Goal: Check status: Check status

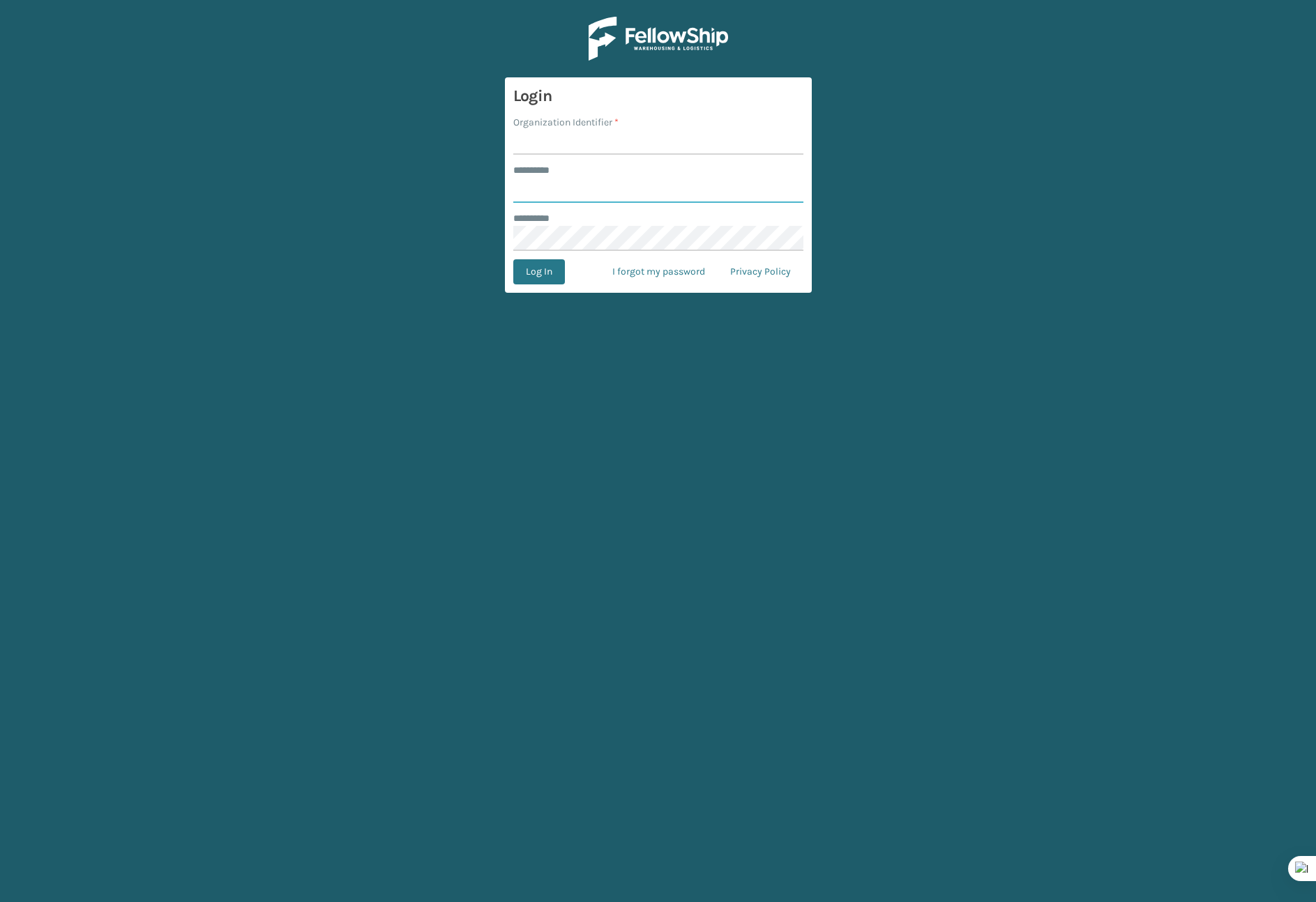
type input "*******"
click at [610, 126] on label "Organization Identifier *" at bounding box center [566, 122] width 105 height 14
click at [610, 130] on input "Organization Identifier *" at bounding box center [658, 142] width 290 height 25
click at [605, 142] on input "Organization Identifier *" at bounding box center [658, 142] width 290 height 25
type input "Brightech"
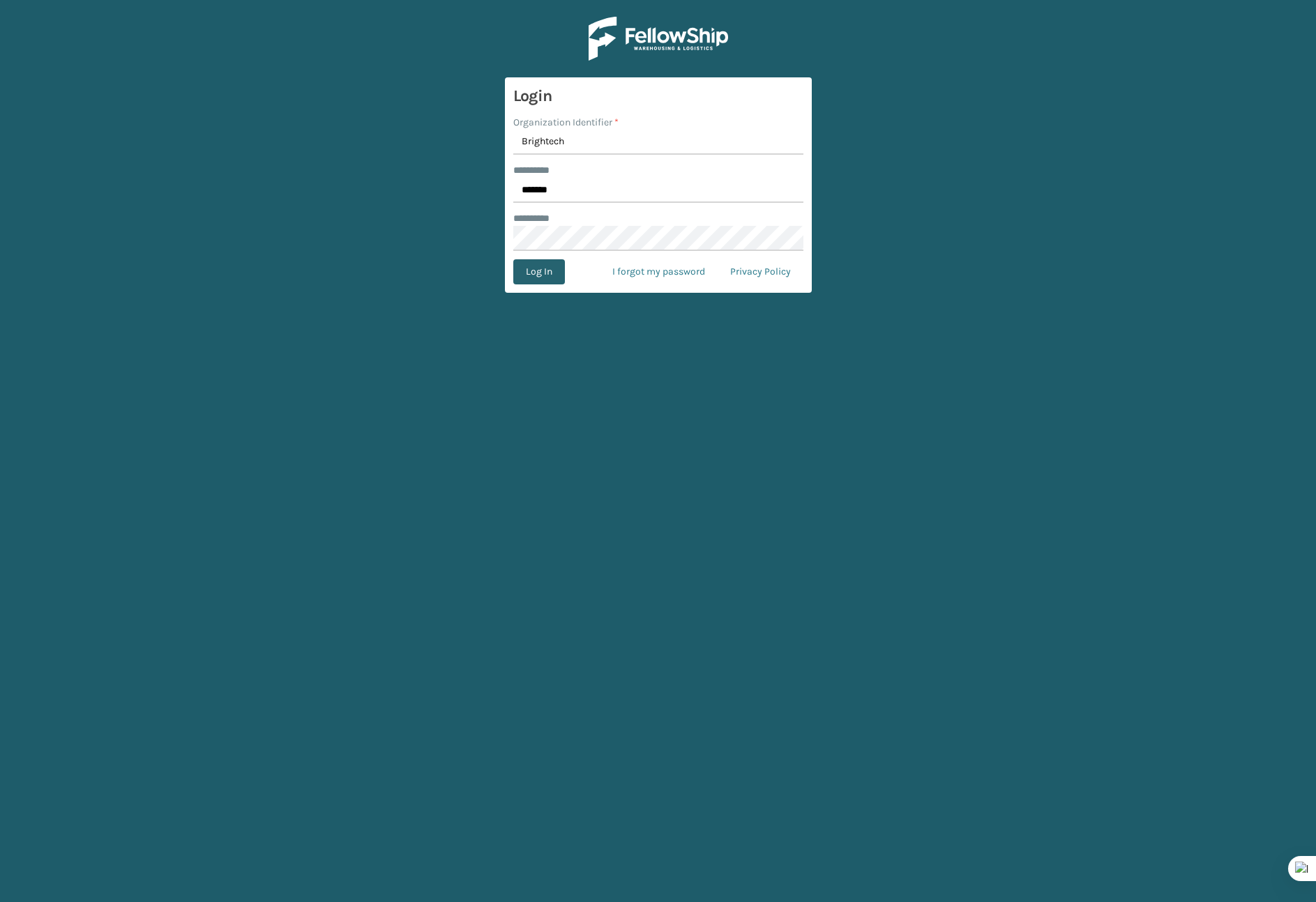
click at [538, 272] on button "Log In" at bounding box center [539, 272] width 52 height 25
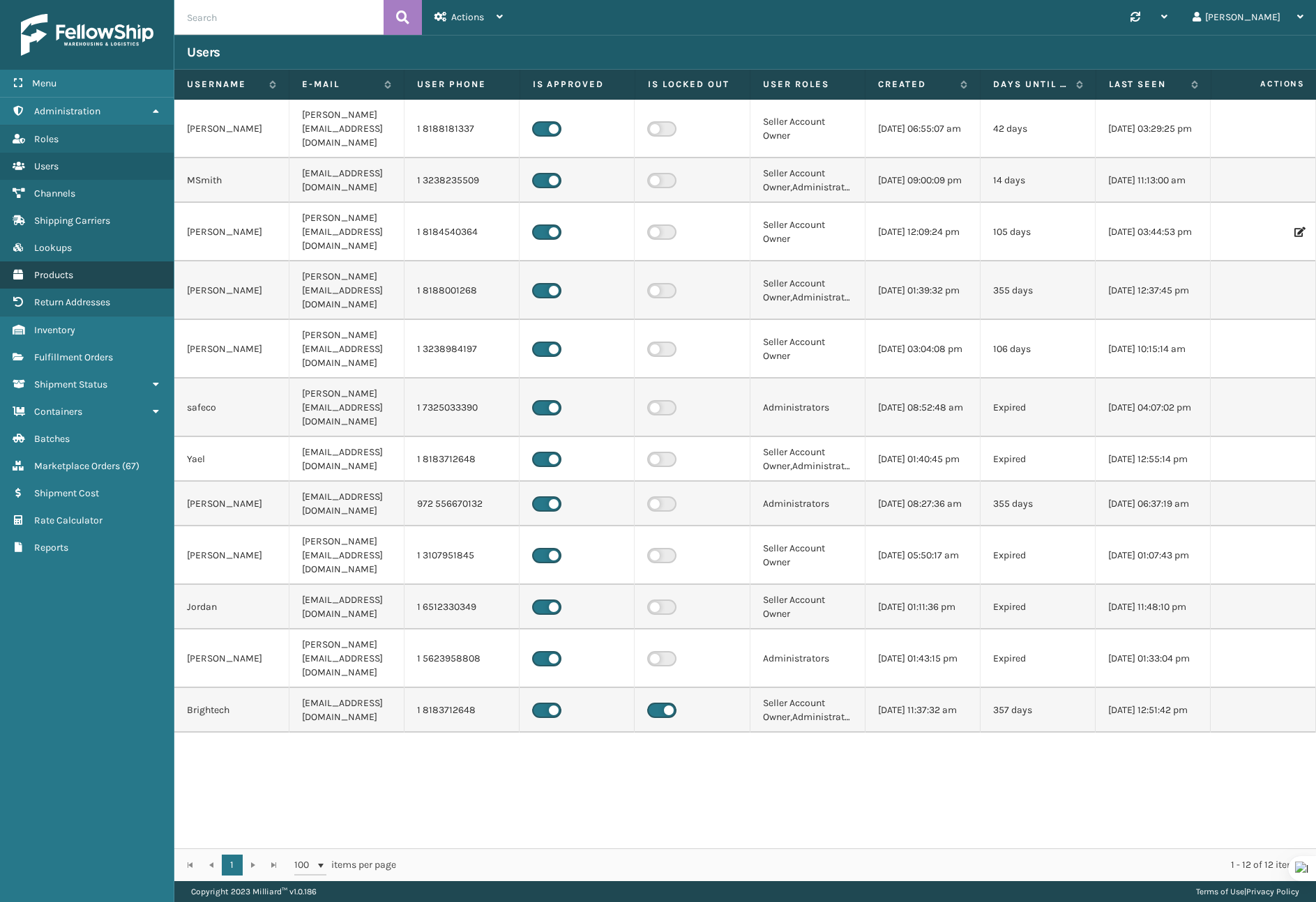
click at [55, 269] on span "Products" at bounding box center [53, 275] width 39 height 12
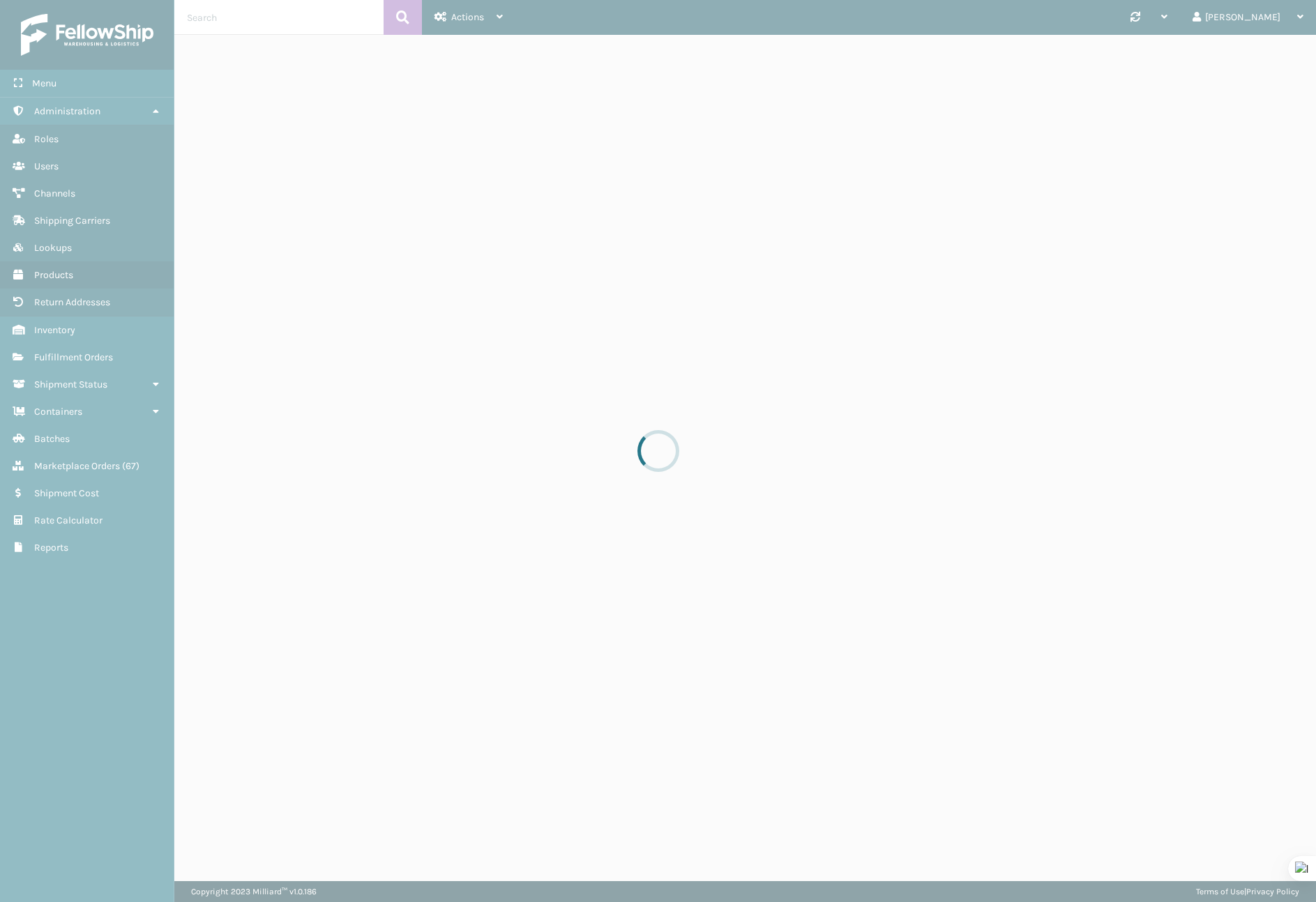
click at [258, 24] on div at bounding box center [658, 451] width 1316 height 902
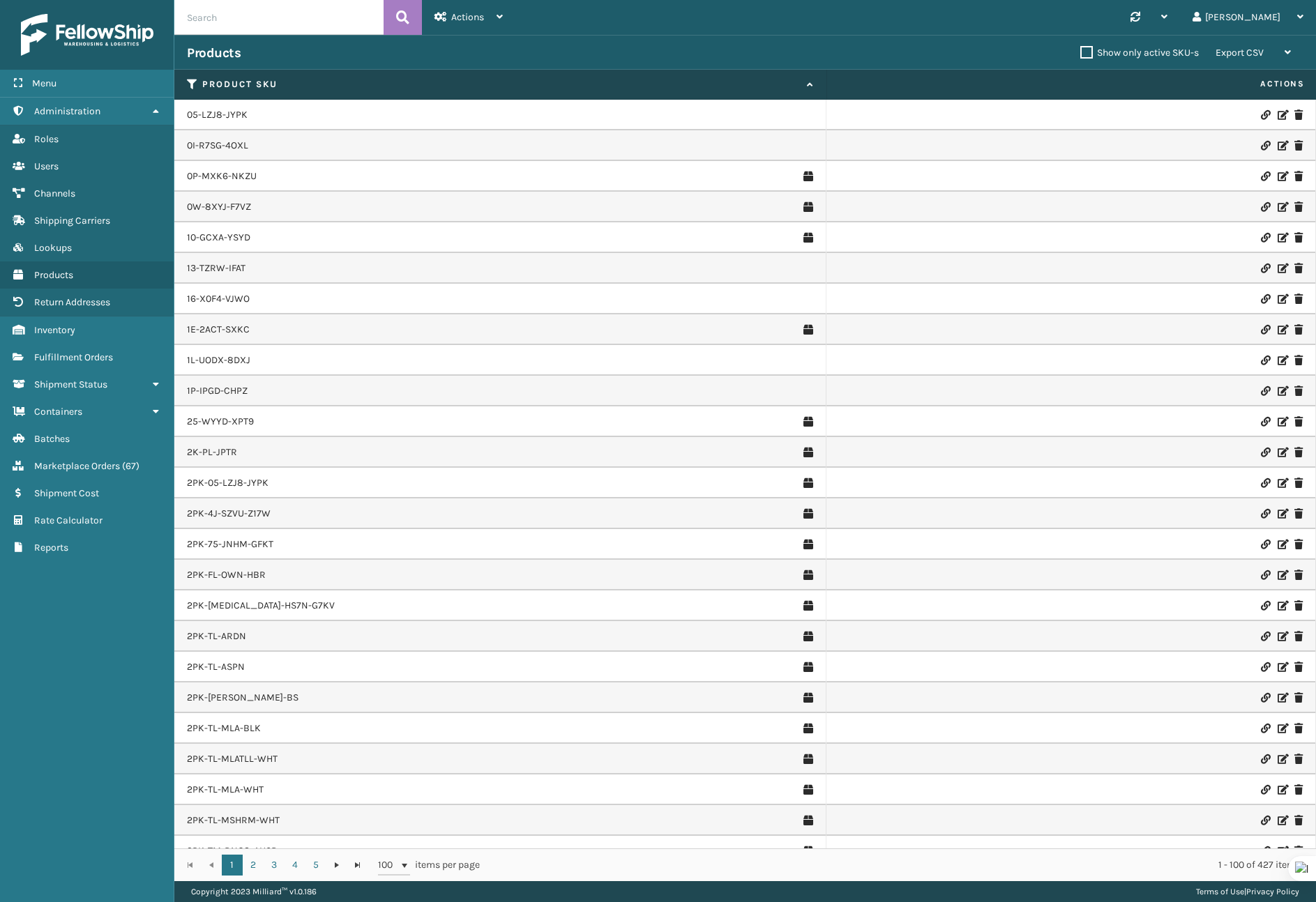
click at [256, 19] on input "text" at bounding box center [279, 17] width 209 height 35
paste input "VW-492F-CTP2"
type input "VW-492F-CTP2"
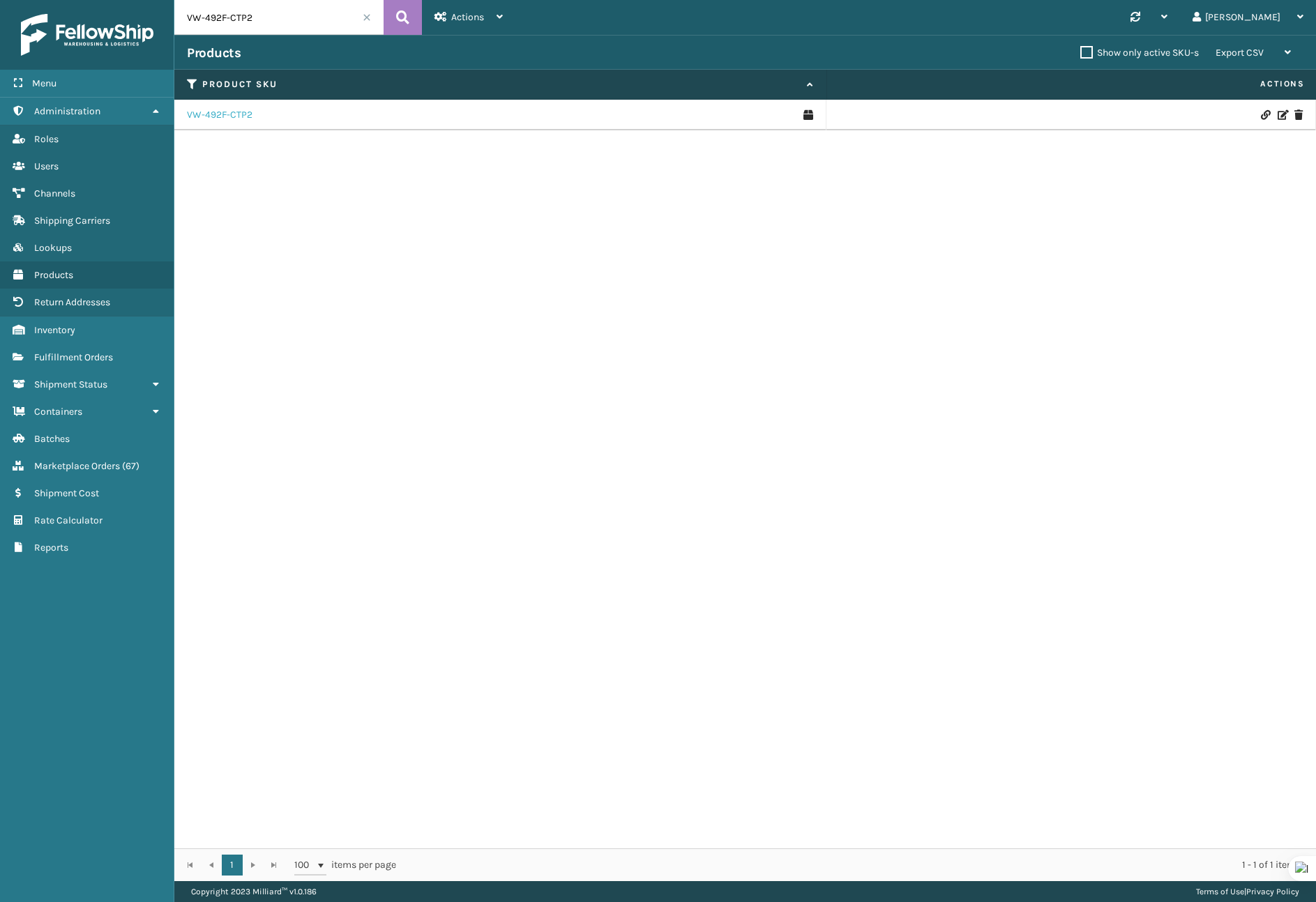
click at [224, 112] on link "VW-492F-CTP2" at bounding box center [219, 115] width 65 height 14
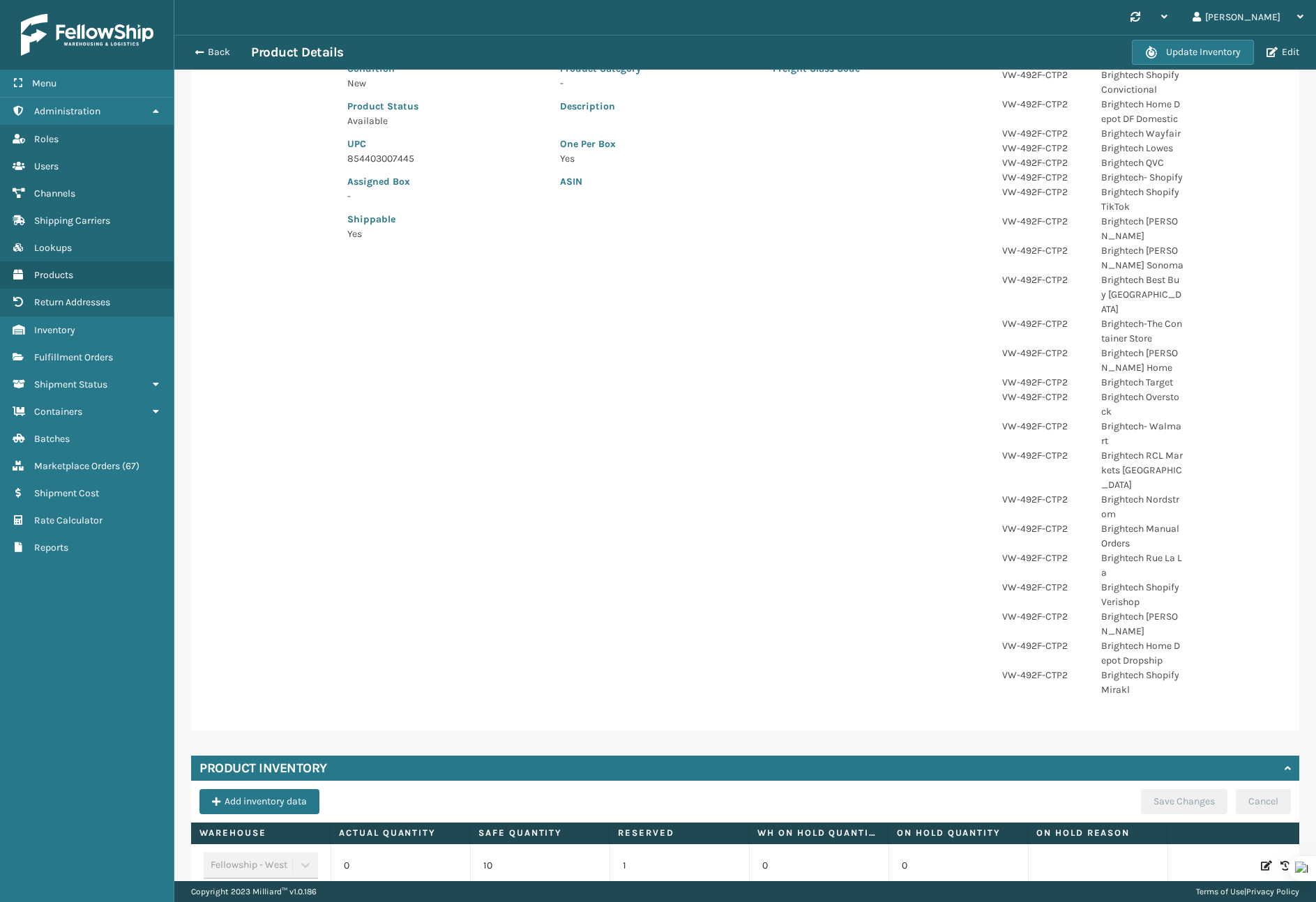
scroll to position [257, 0]
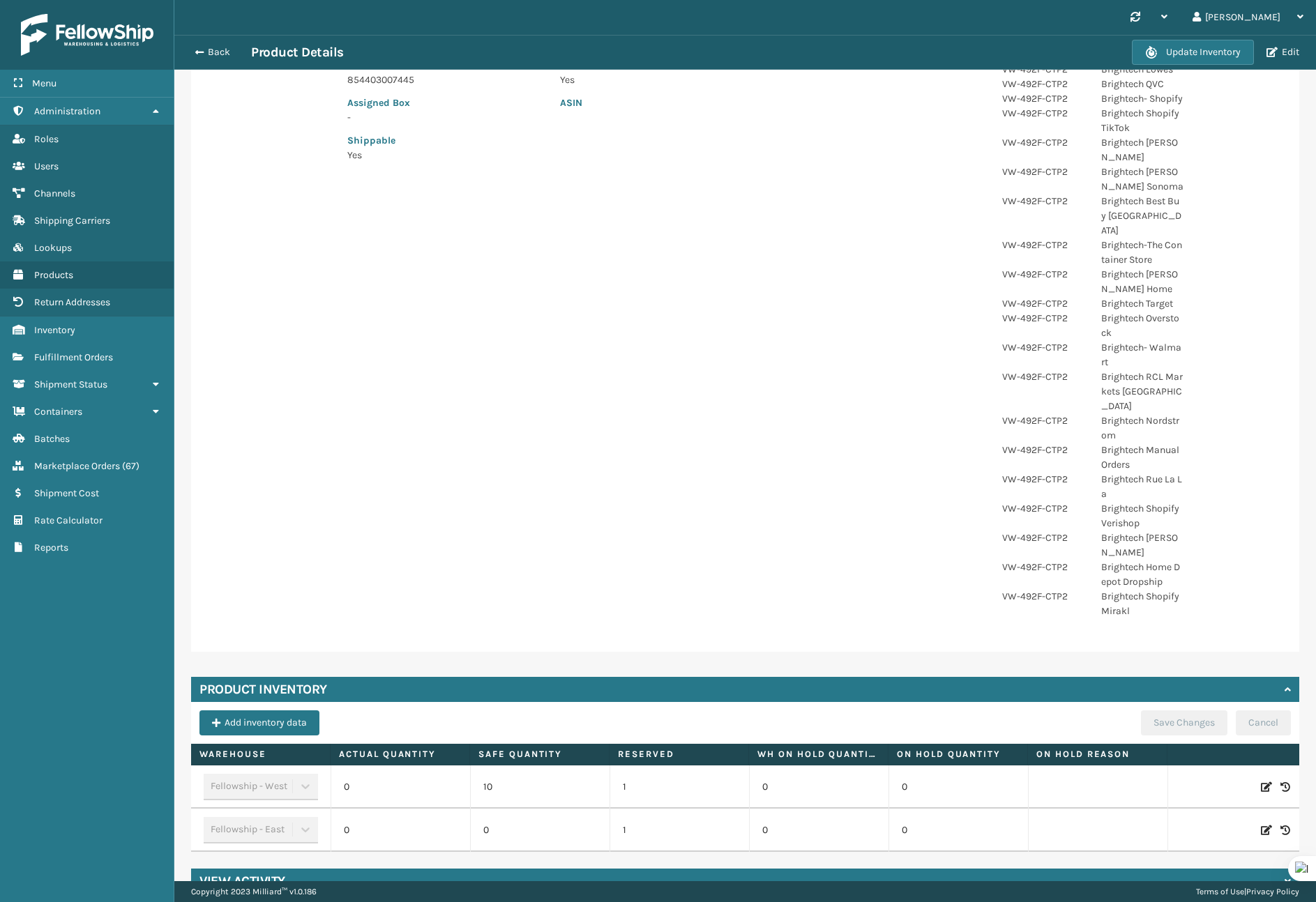
click at [622, 765] on td "1" at bounding box center [679, 786] width 140 height 43
click at [1285, 780] on icon at bounding box center [1285, 787] width 10 height 14
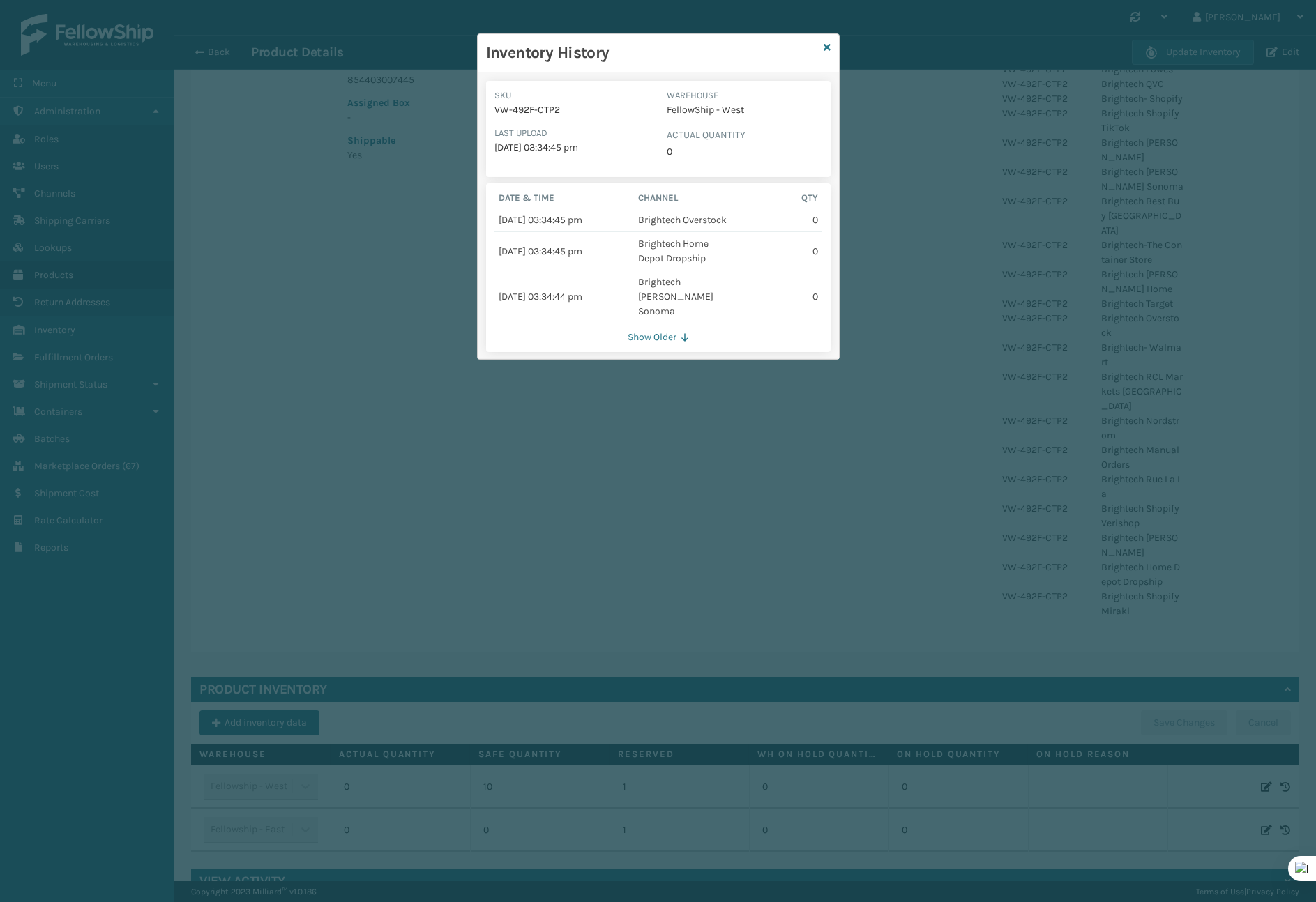
click at [669, 331] on button "Show Older" at bounding box center [658, 337] width 328 height 13
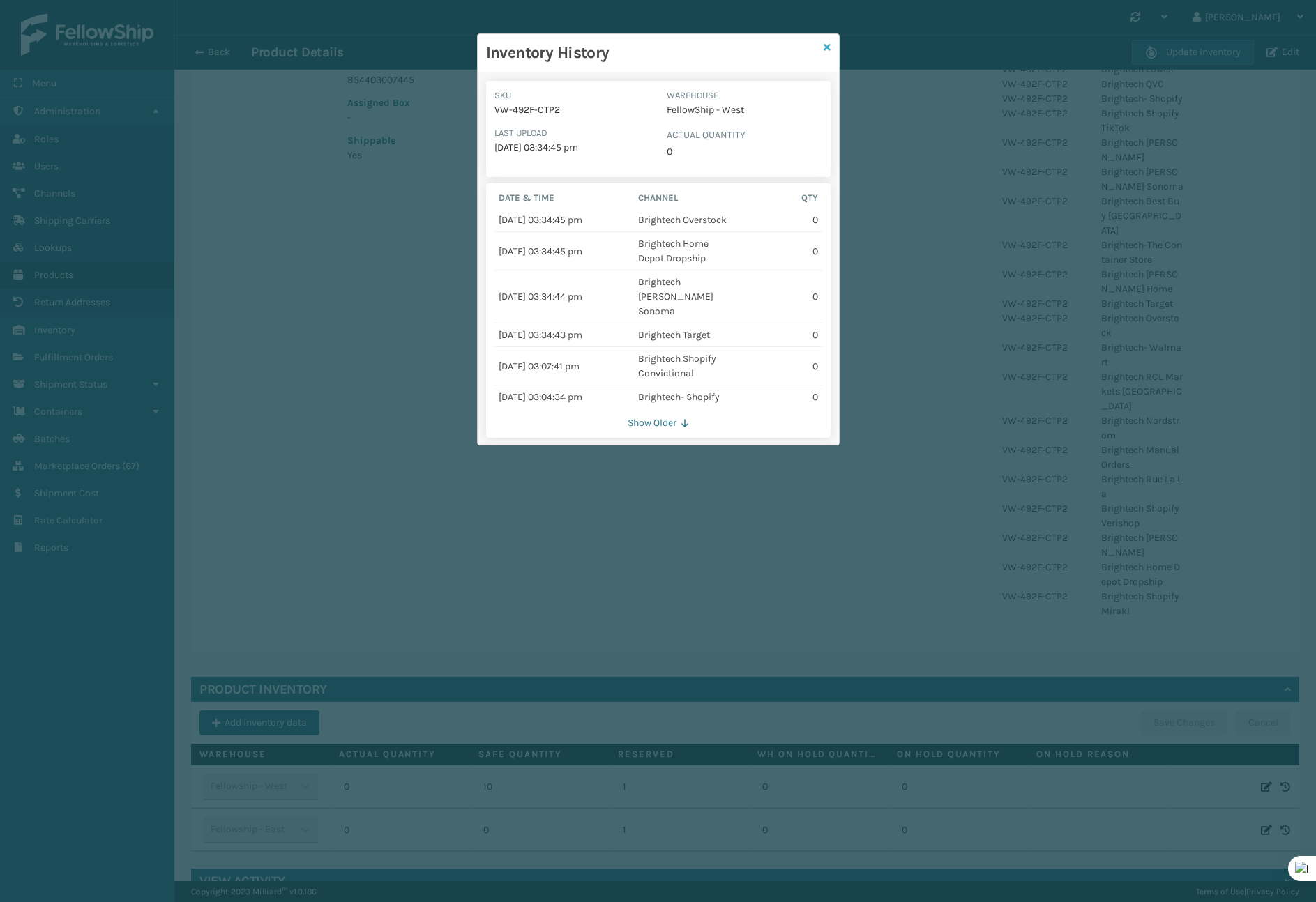
click at [828, 48] on icon at bounding box center [827, 47] width 7 height 10
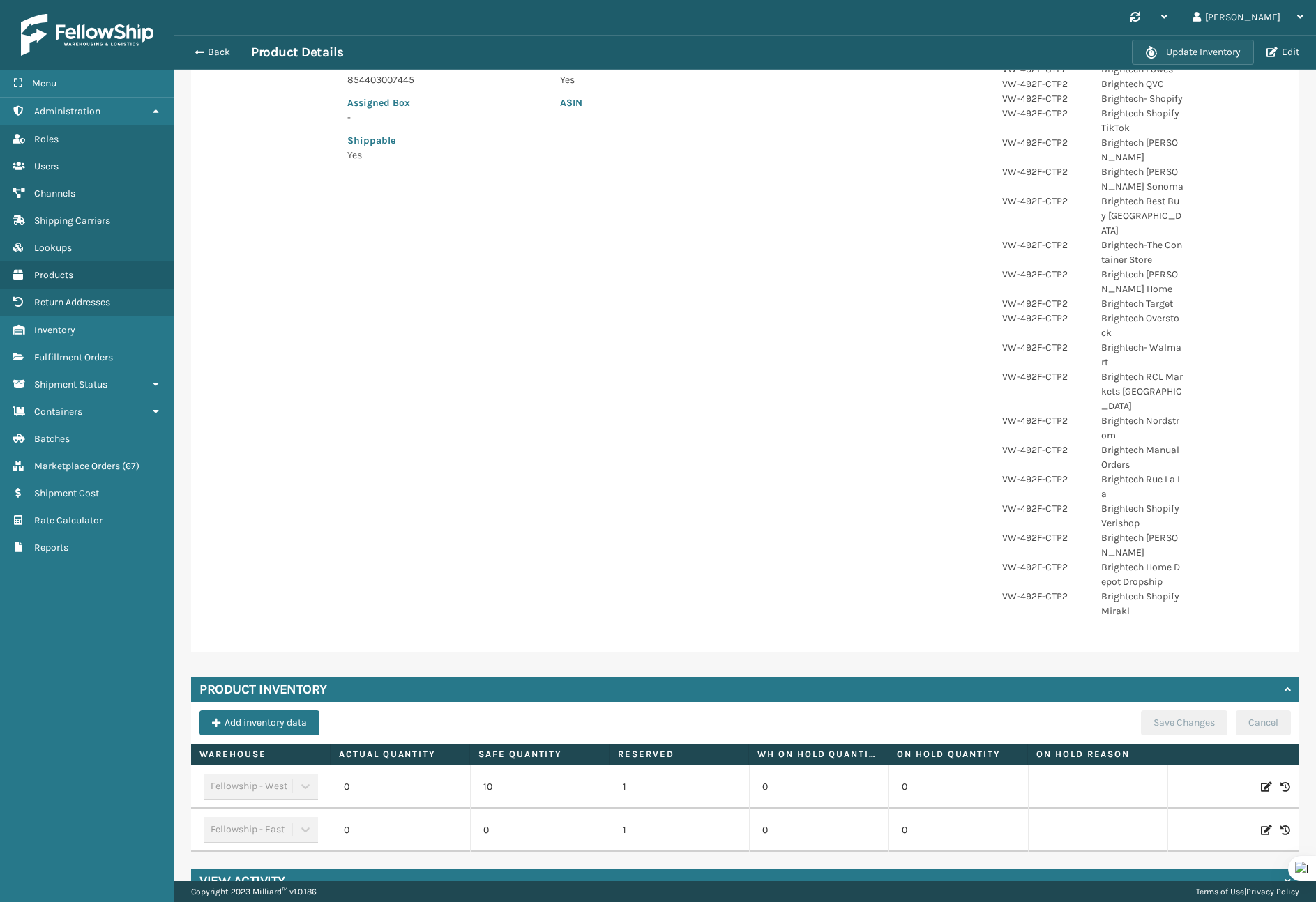
click at [1214, 53] on button "Update Inventory" at bounding box center [1192, 53] width 122 height 25
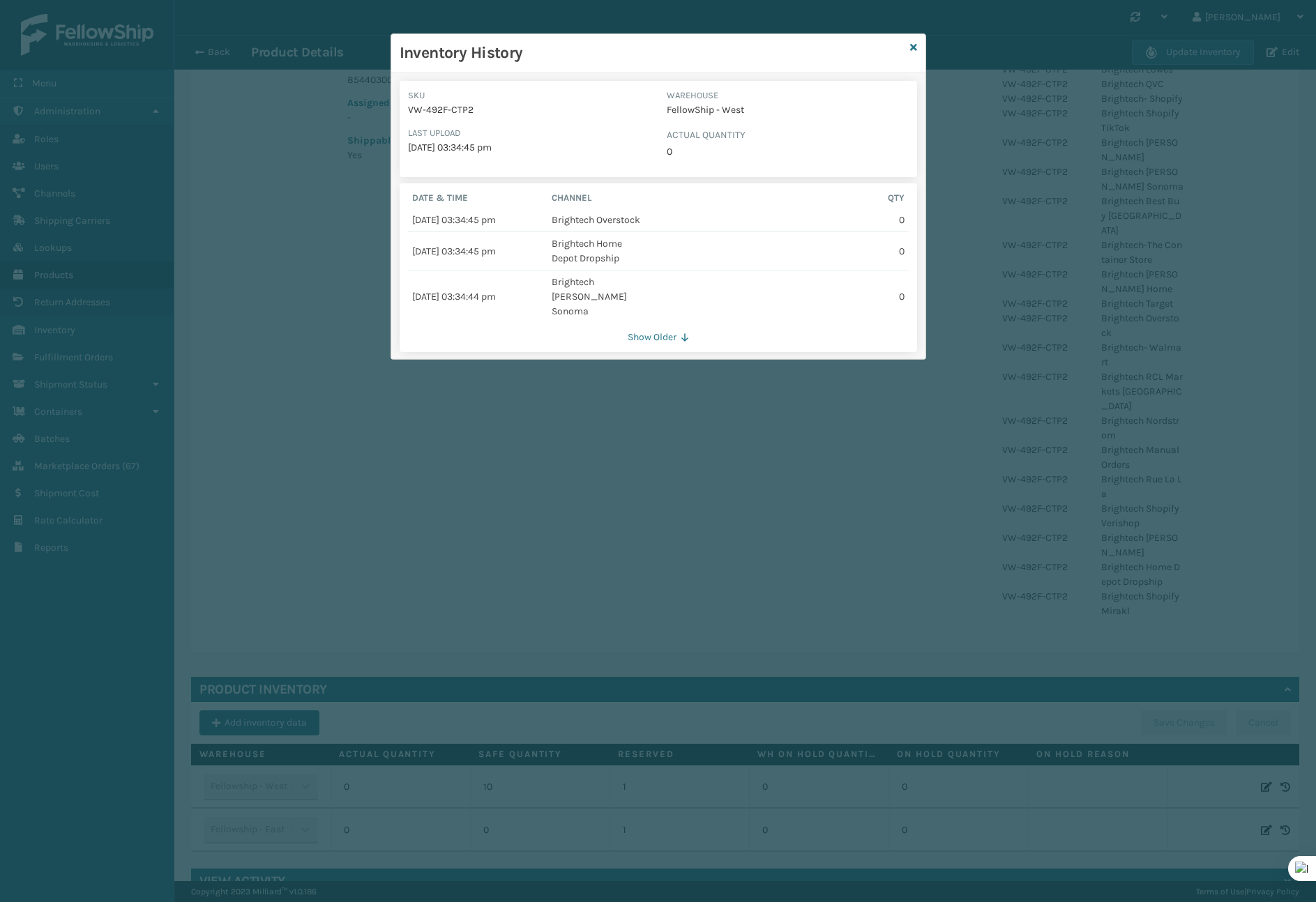
click at [690, 331] on button "Show Older" at bounding box center [658, 337] width 501 height 13
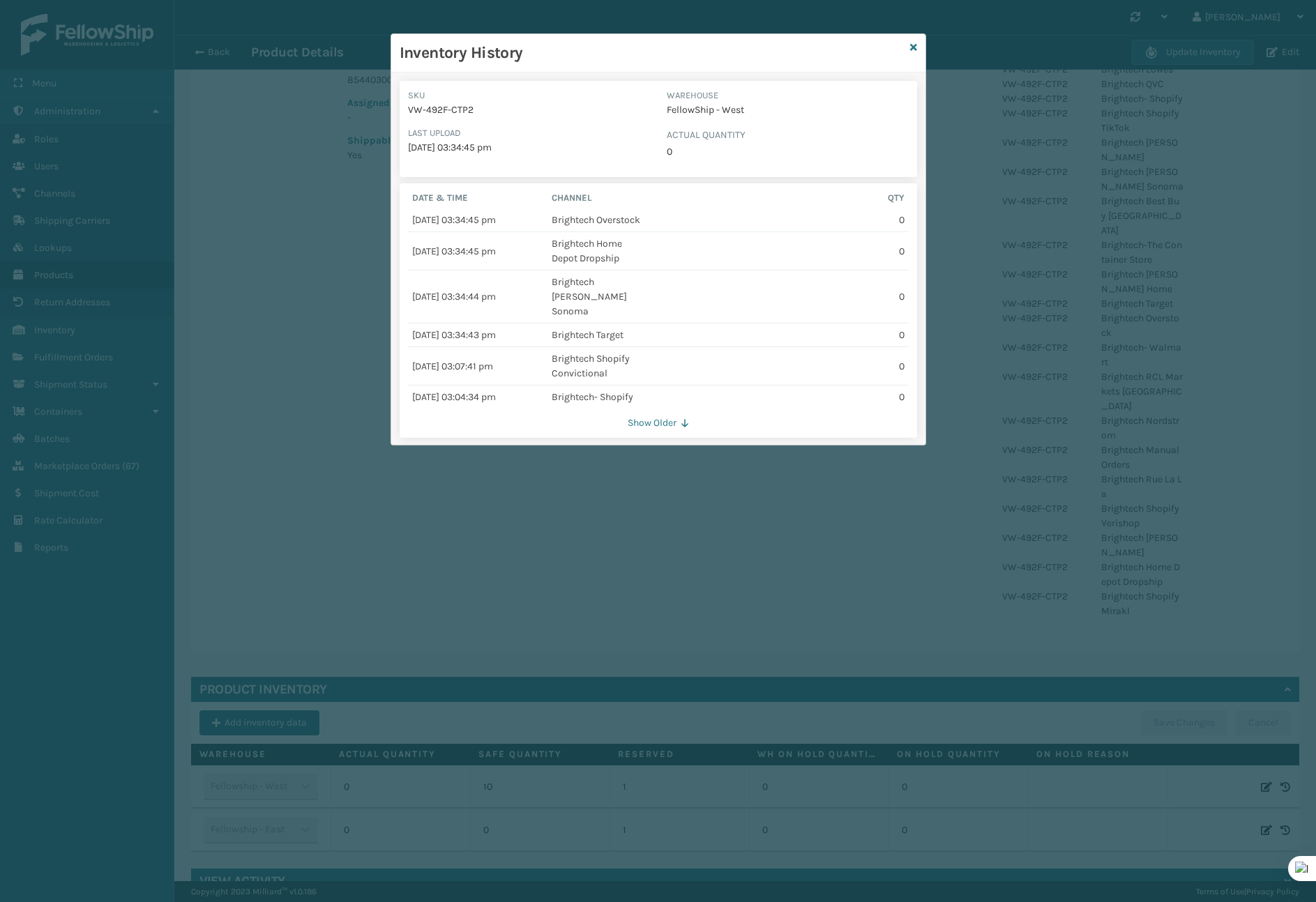
click at [907, 50] on div "Inventory History" at bounding box center [658, 53] width 534 height 38
click at [923, 49] on div "Inventory History" at bounding box center [658, 53] width 534 height 38
click at [917, 47] on div "Inventory History" at bounding box center [658, 53] width 534 height 38
click at [908, 47] on div "Inventory History" at bounding box center [658, 53] width 534 height 38
click at [916, 49] on div "Inventory History" at bounding box center [658, 53] width 534 height 38
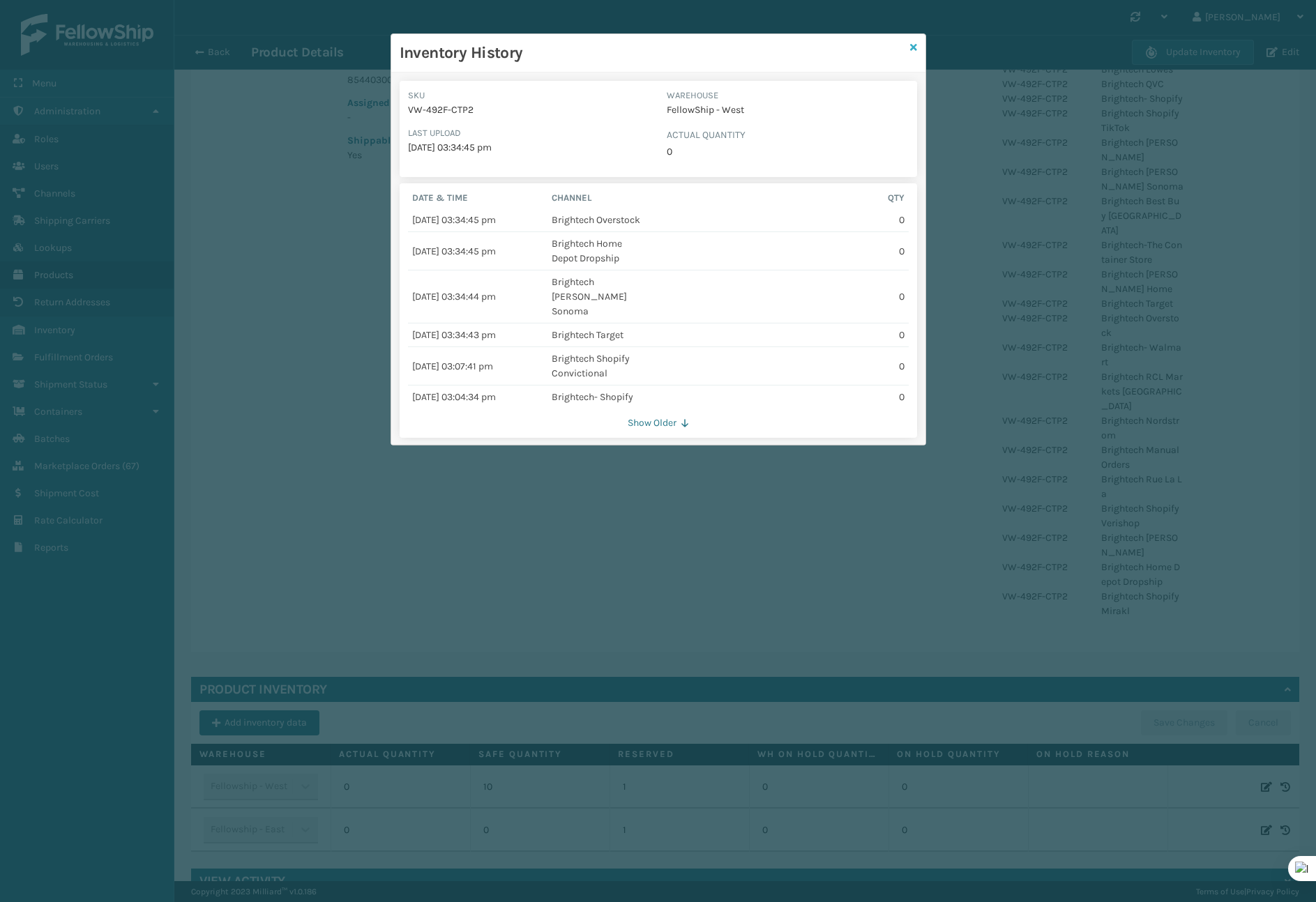
click at [911, 45] on icon at bounding box center [913, 47] width 7 height 10
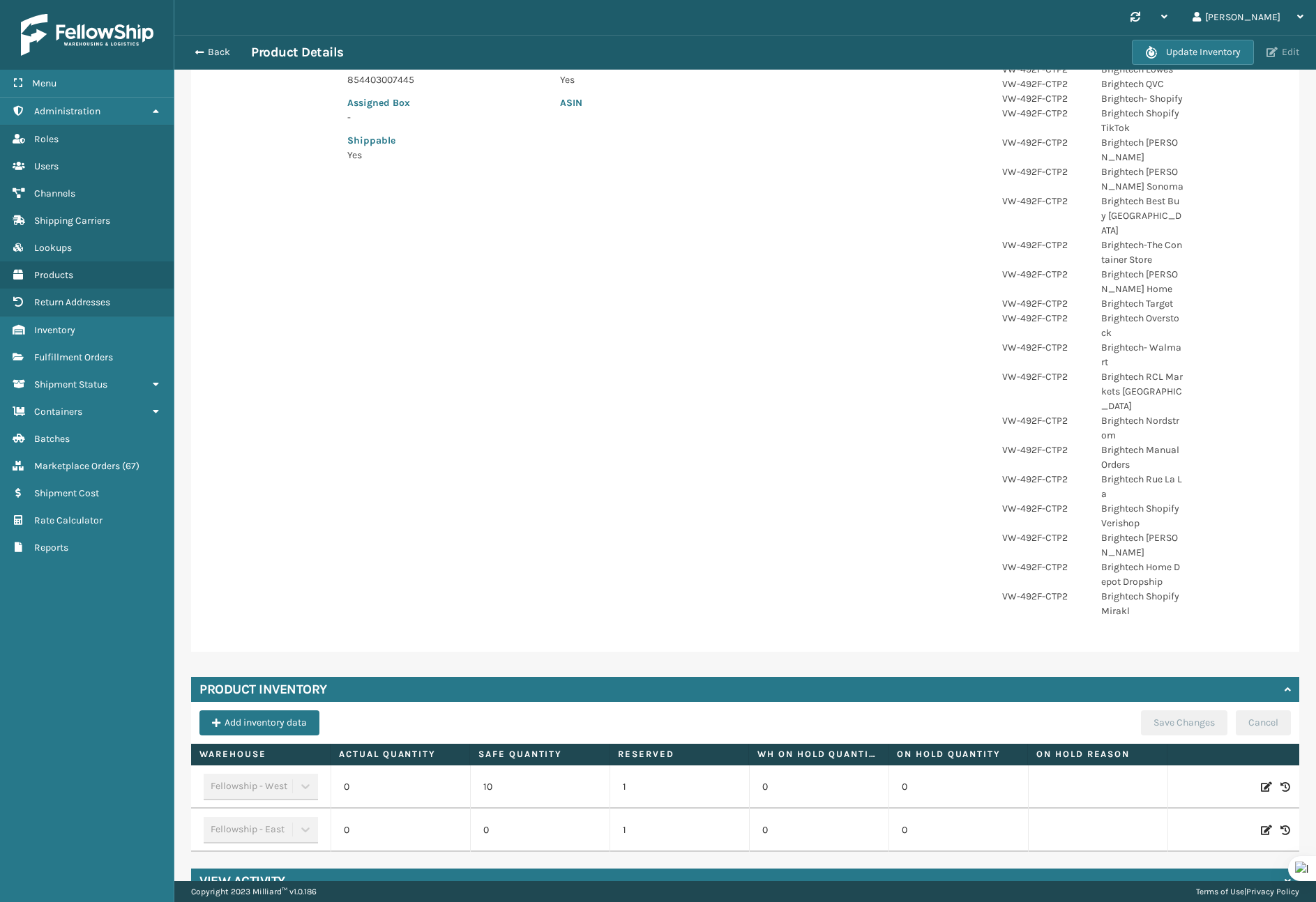
click at [1267, 55] on span "button" at bounding box center [1271, 53] width 11 height 10
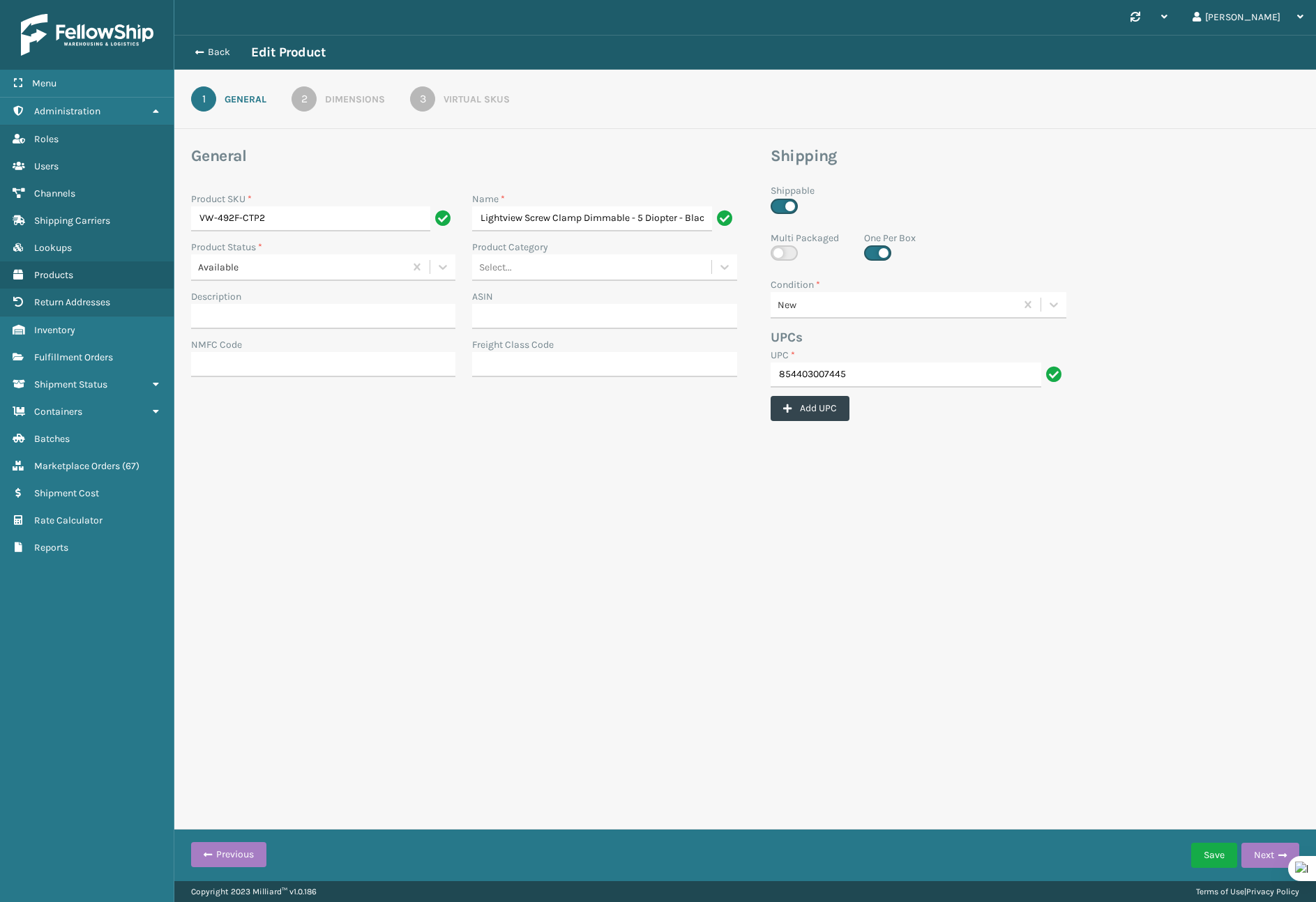
click at [487, 101] on div "Virtual SKUs" at bounding box center [476, 99] width 66 height 14
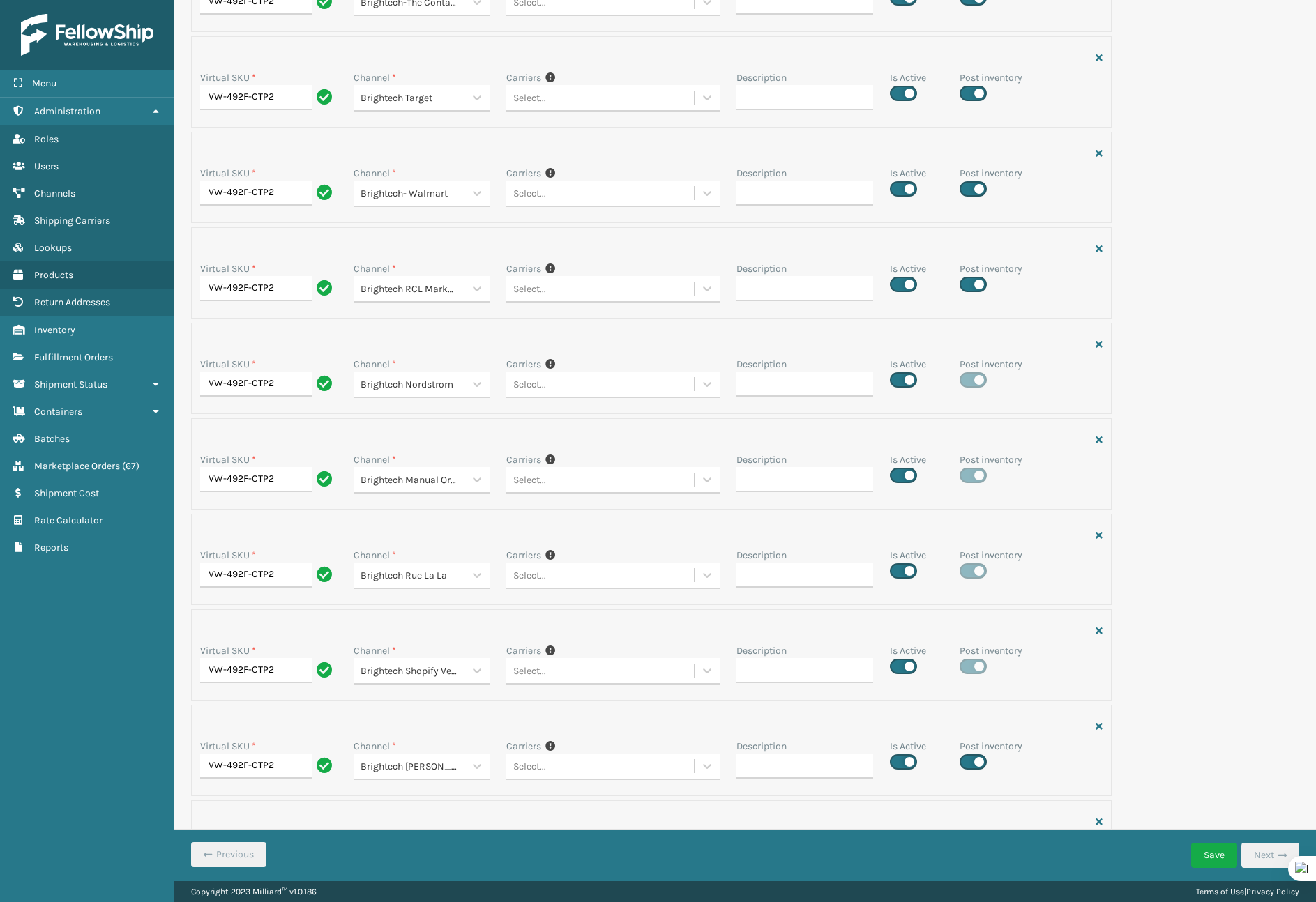
scroll to position [1624, 0]
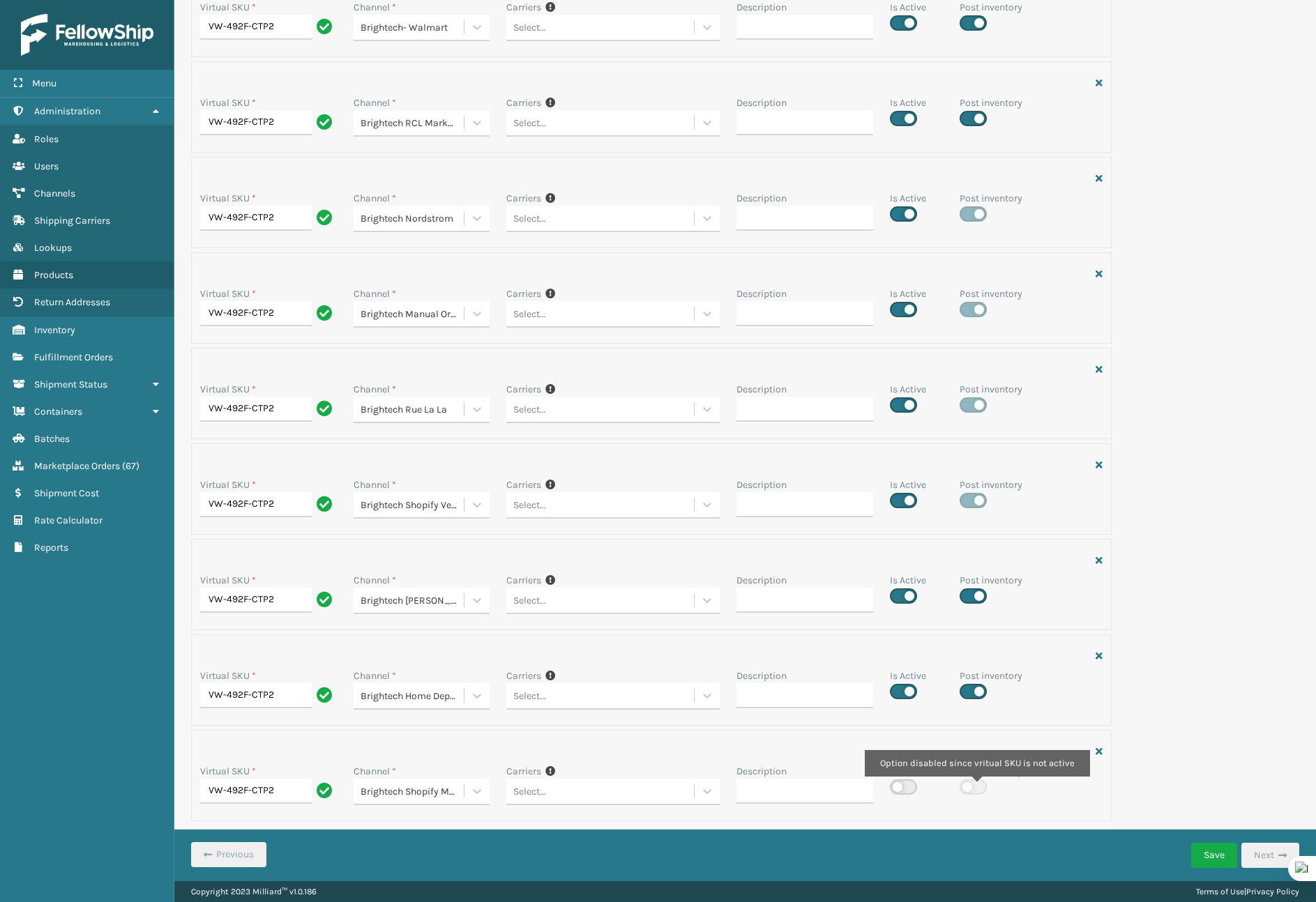
click at [975, 786] on label at bounding box center [973, 787] width 27 height 15
click at [963, 785] on label at bounding box center [973, 787] width 27 height 15
click at [894, 784] on label at bounding box center [903, 787] width 27 height 15
click at [894, 784] on input "checkbox" at bounding box center [894, 783] width 9 height 9
checkbox input "true"
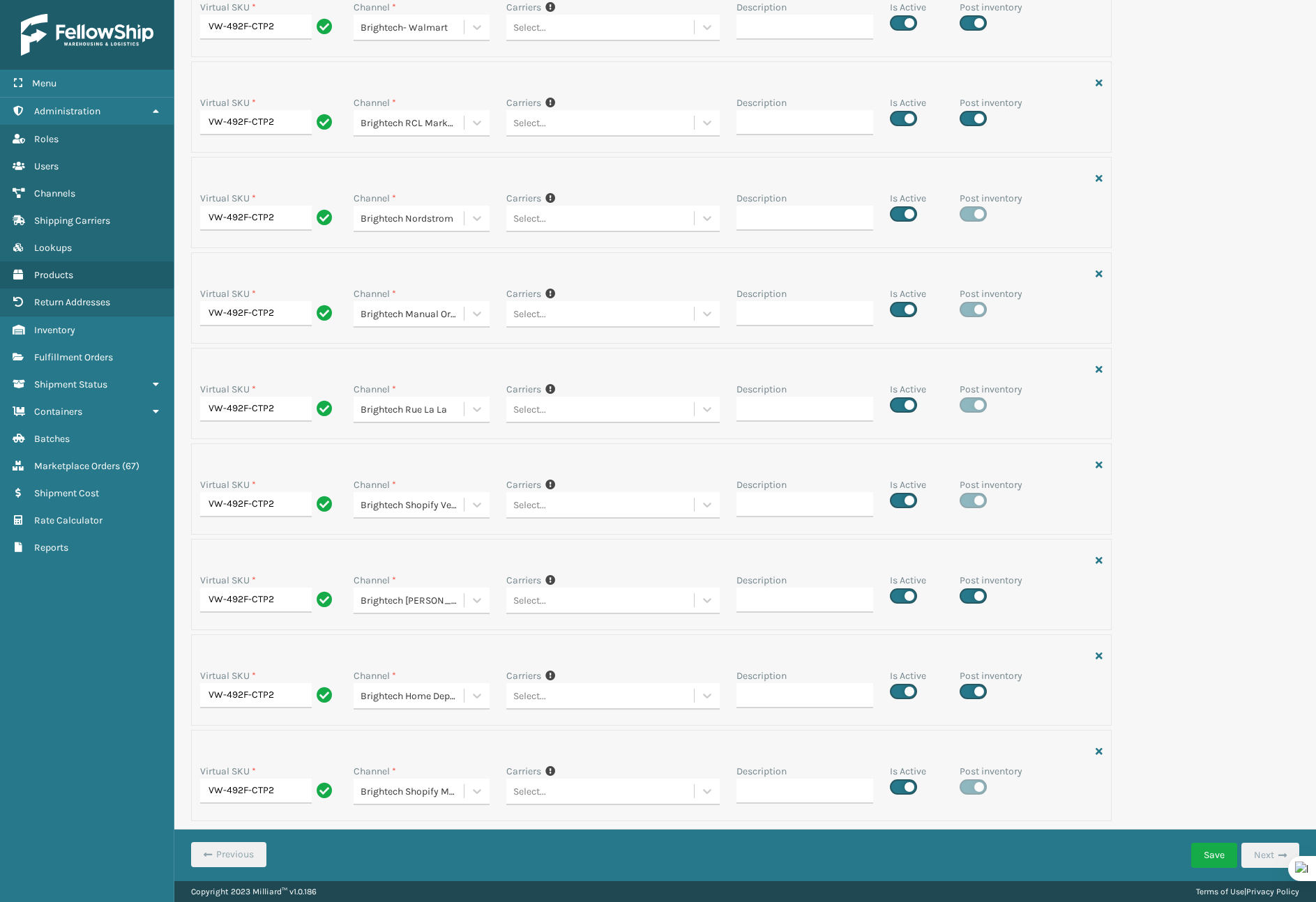
checkbox input "true"
click at [1199, 847] on button "Save" at bounding box center [1213, 855] width 46 height 25
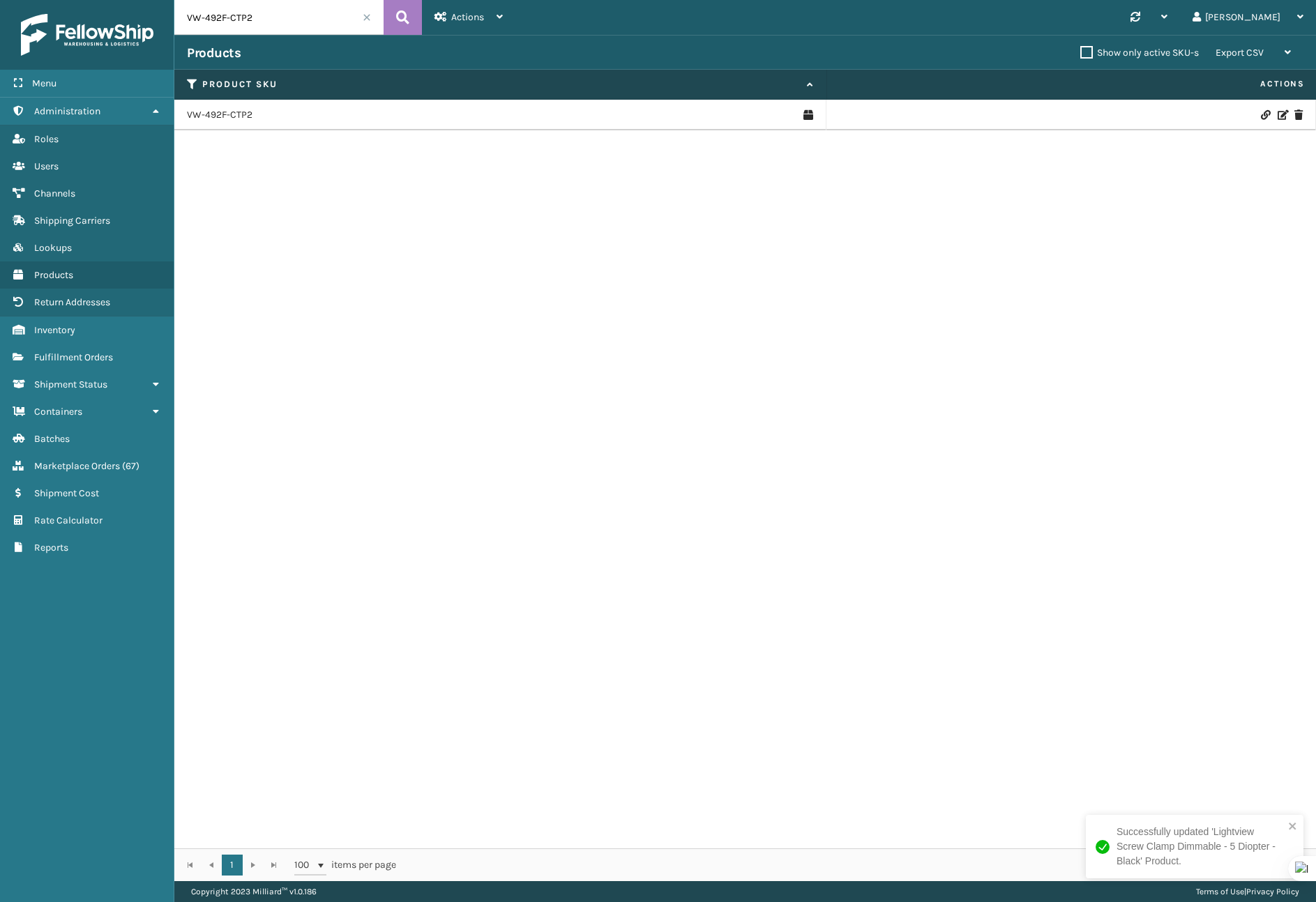
click at [323, 22] on input "VW-492F-CTP2" at bounding box center [279, 17] width 209 height 35
click at [324, 21] on input "VW-492F-CTP2" at bounding box center [279, 17] width 209 height 35
paste input "42435"
type input "42435"
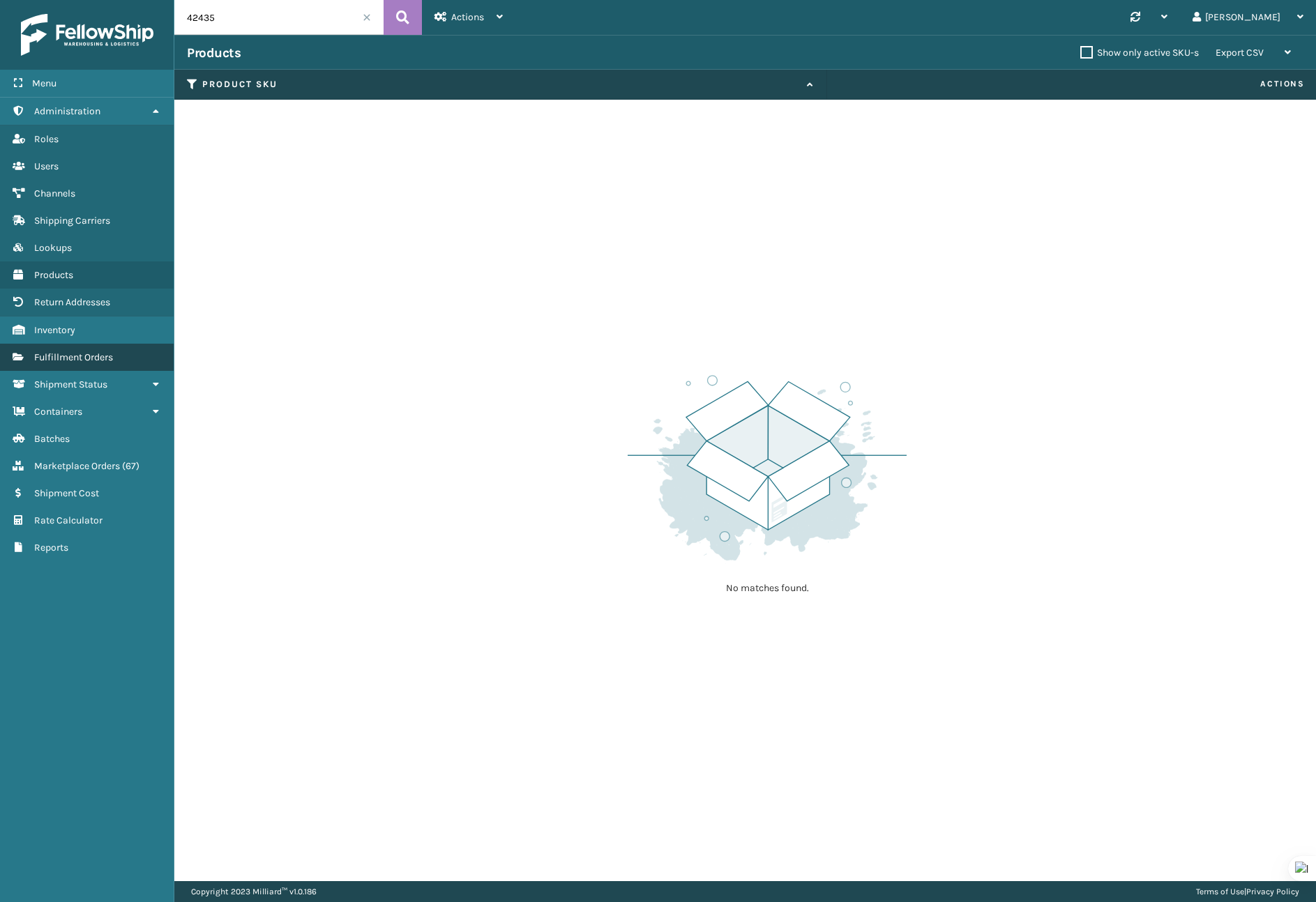
click at [68, 355] on span "Fulfillment Orders" at bounding box center [73, 357] width 79 height 12
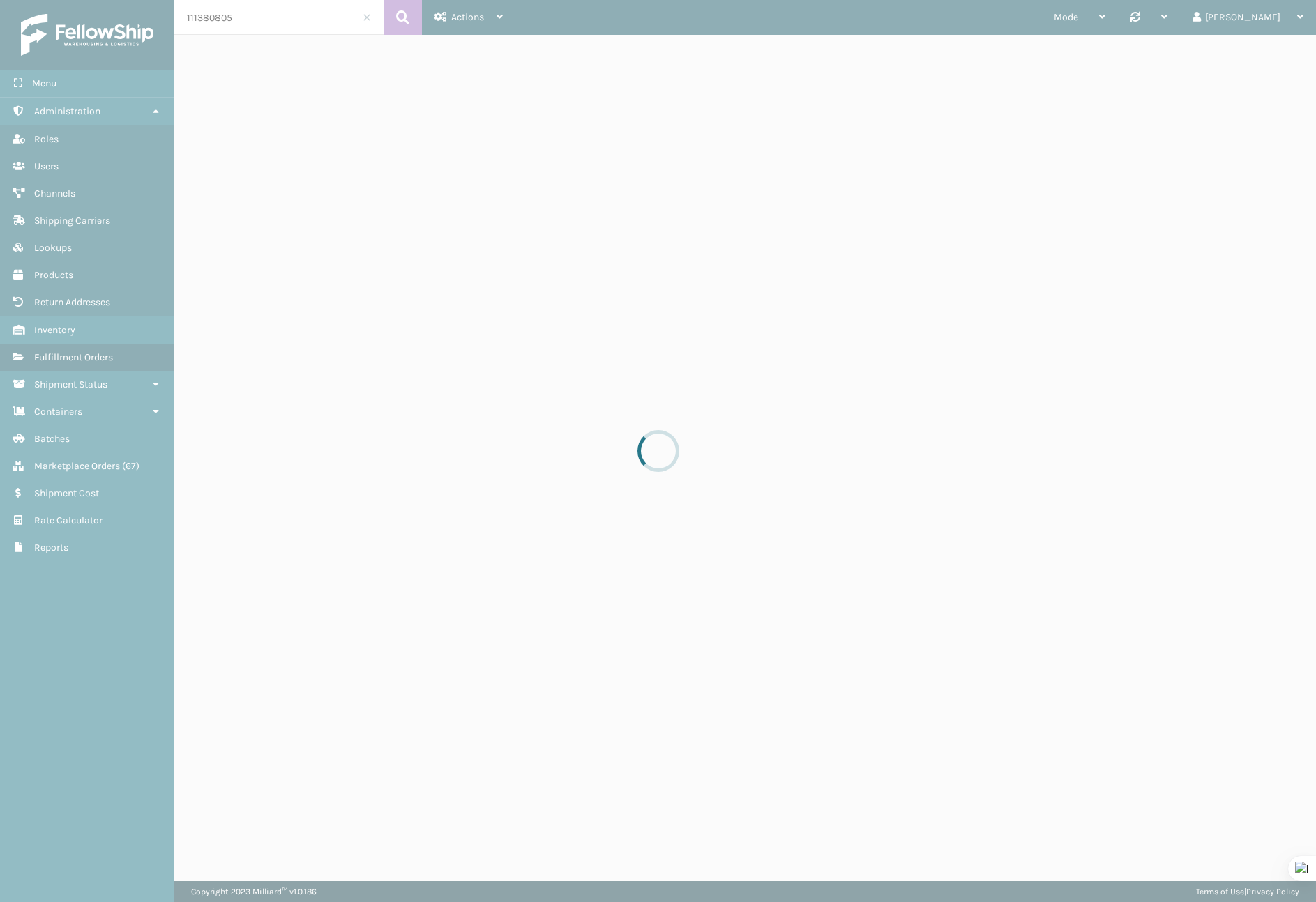
click at [299, 22] on div at bounding box center [658, 451] width 1316 height 902
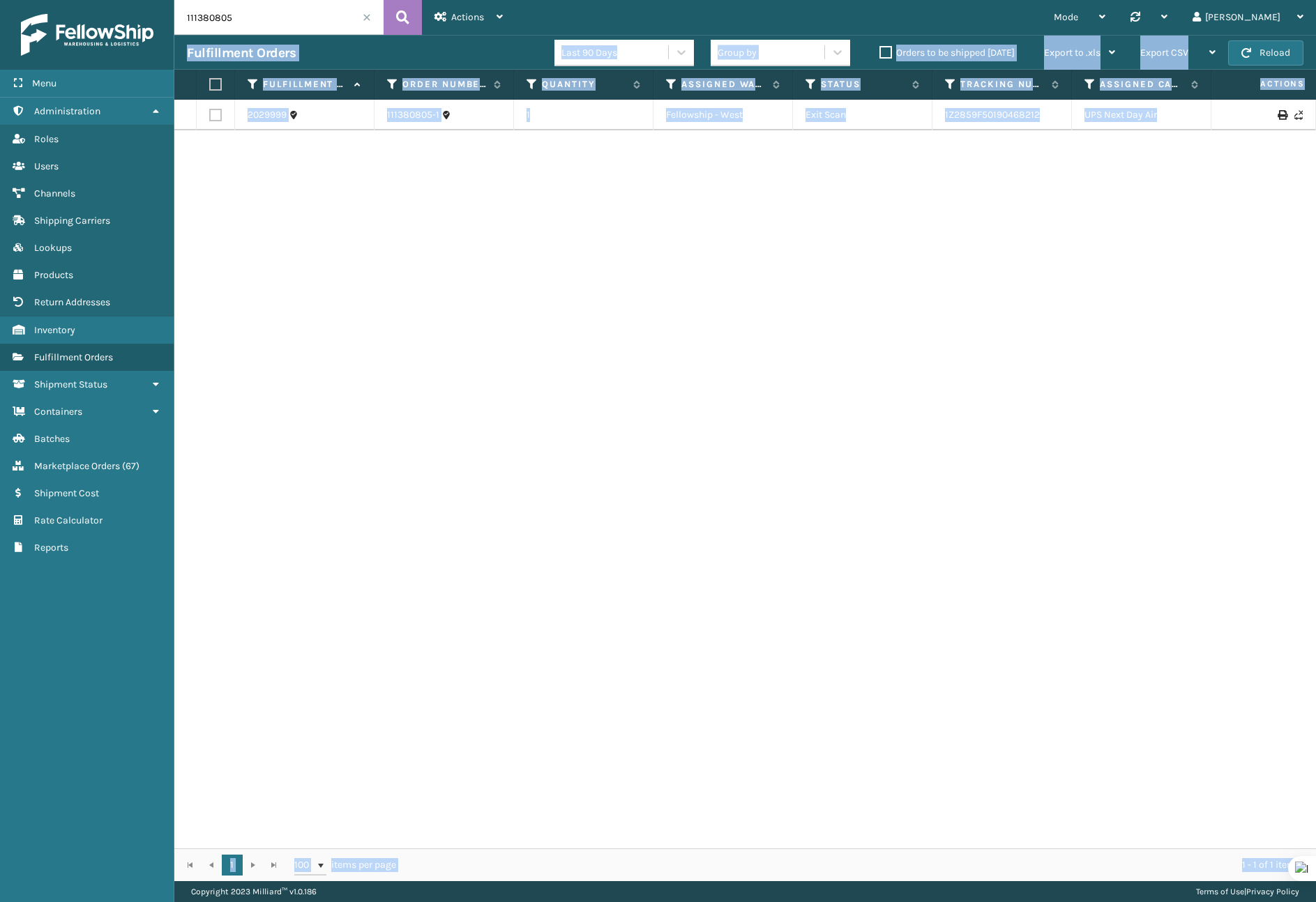
click at [298, 20] on input "111380805" at bounding box center [279, 17] width 209 height 35
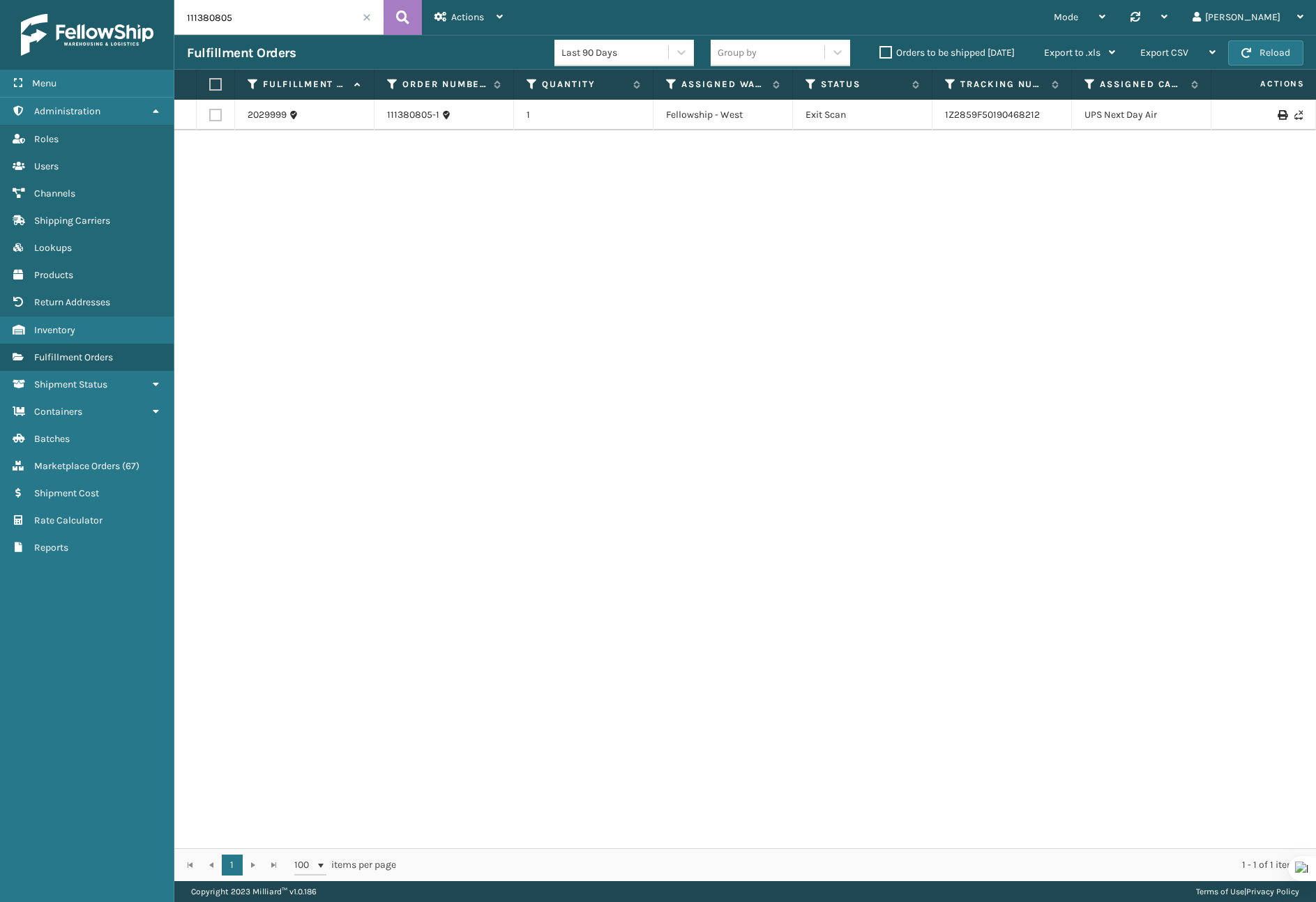
click at [298, 20] on input "111380805" at bounding box center [279, 17] width 209 height 35
paste input "4243"
type input "42435"
click at [256, 116] on link "2032178" at bounding box center [266, 115] width 37 height 14
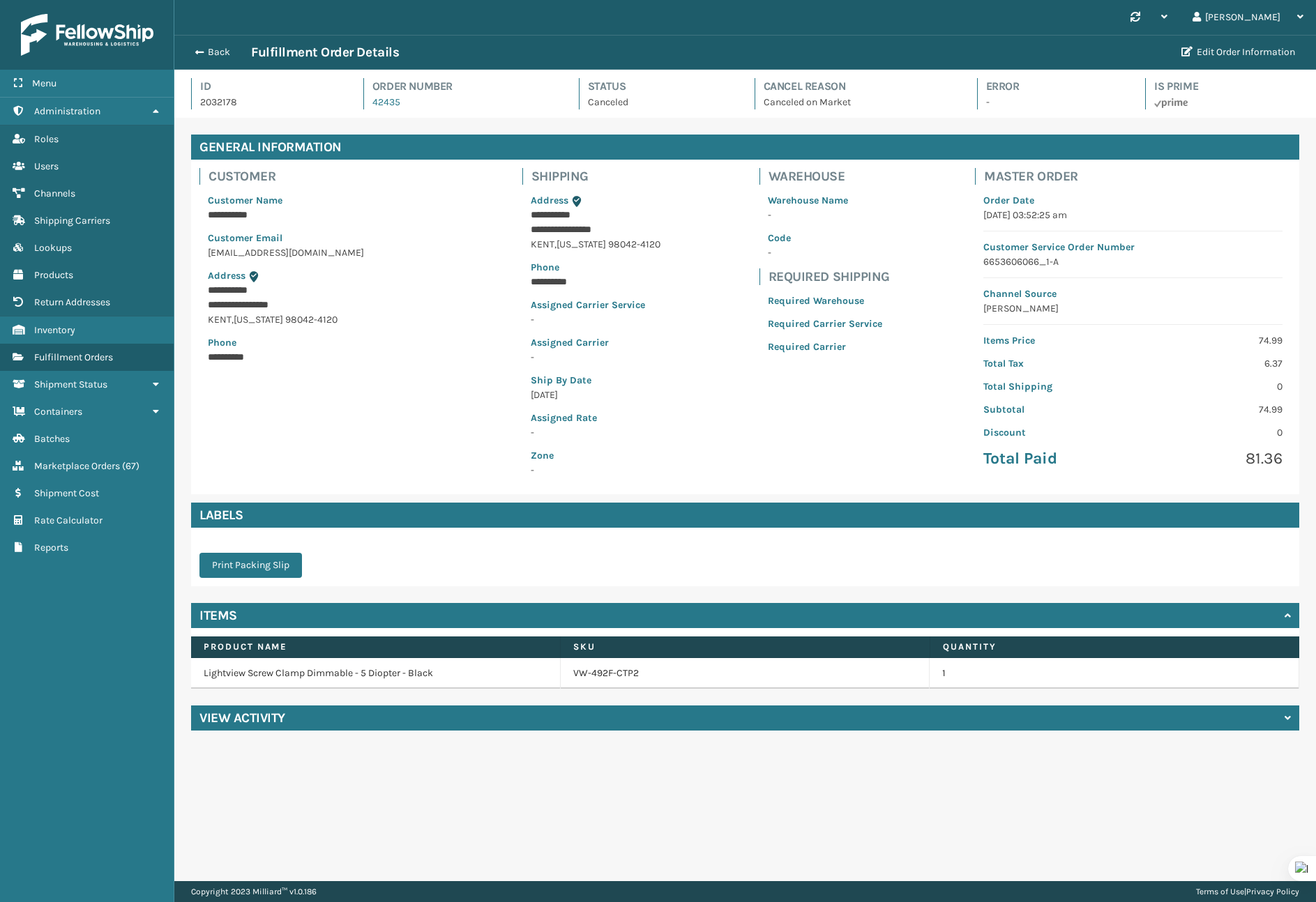
scroll to position [33, 1141]
click at [286, 726] on div "View Activity" at bounding box center [744, 718] width 1108 height 25
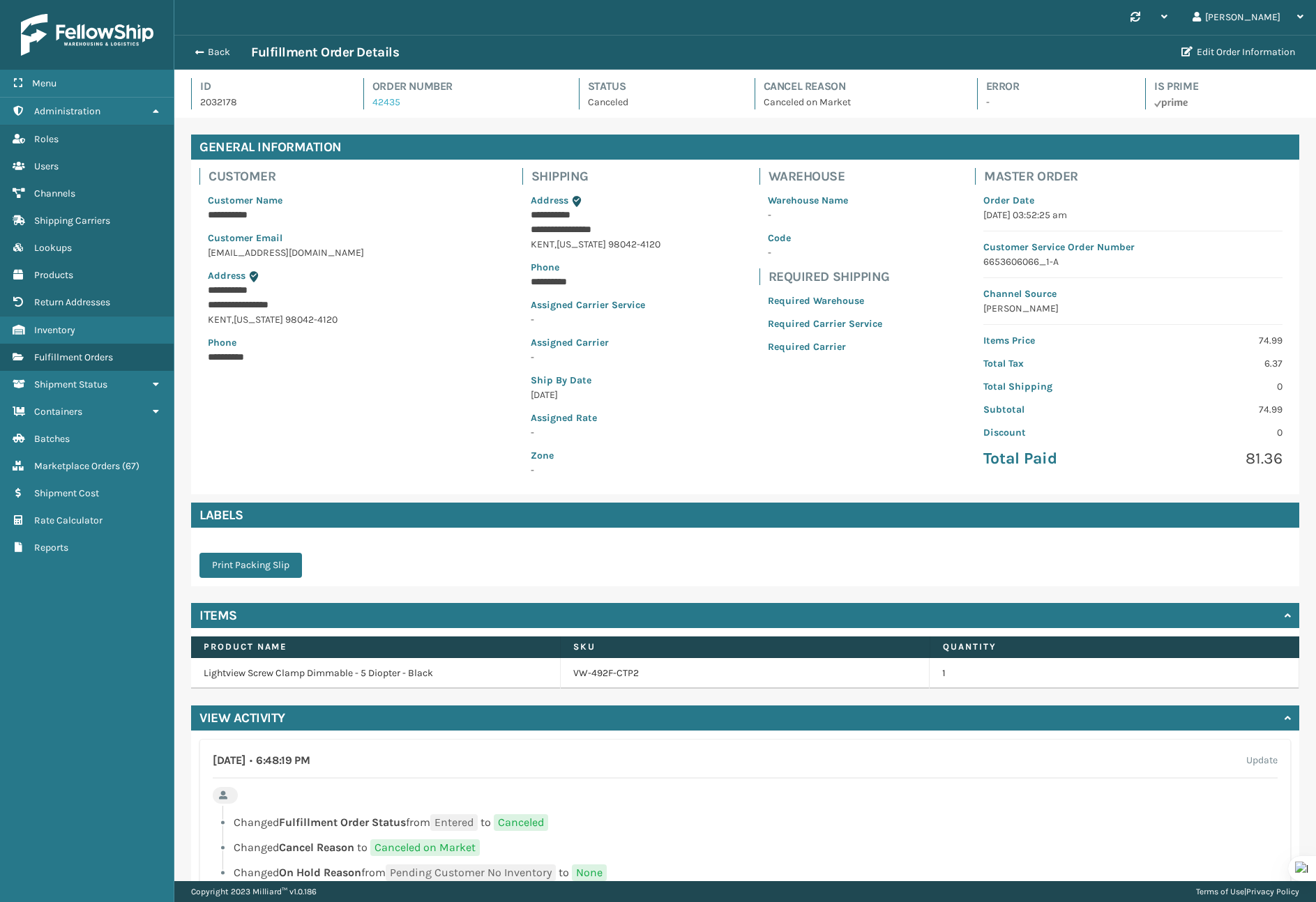
click at [391, 102] on link "42435" at bounding box center [386, 102] width 28 height 12
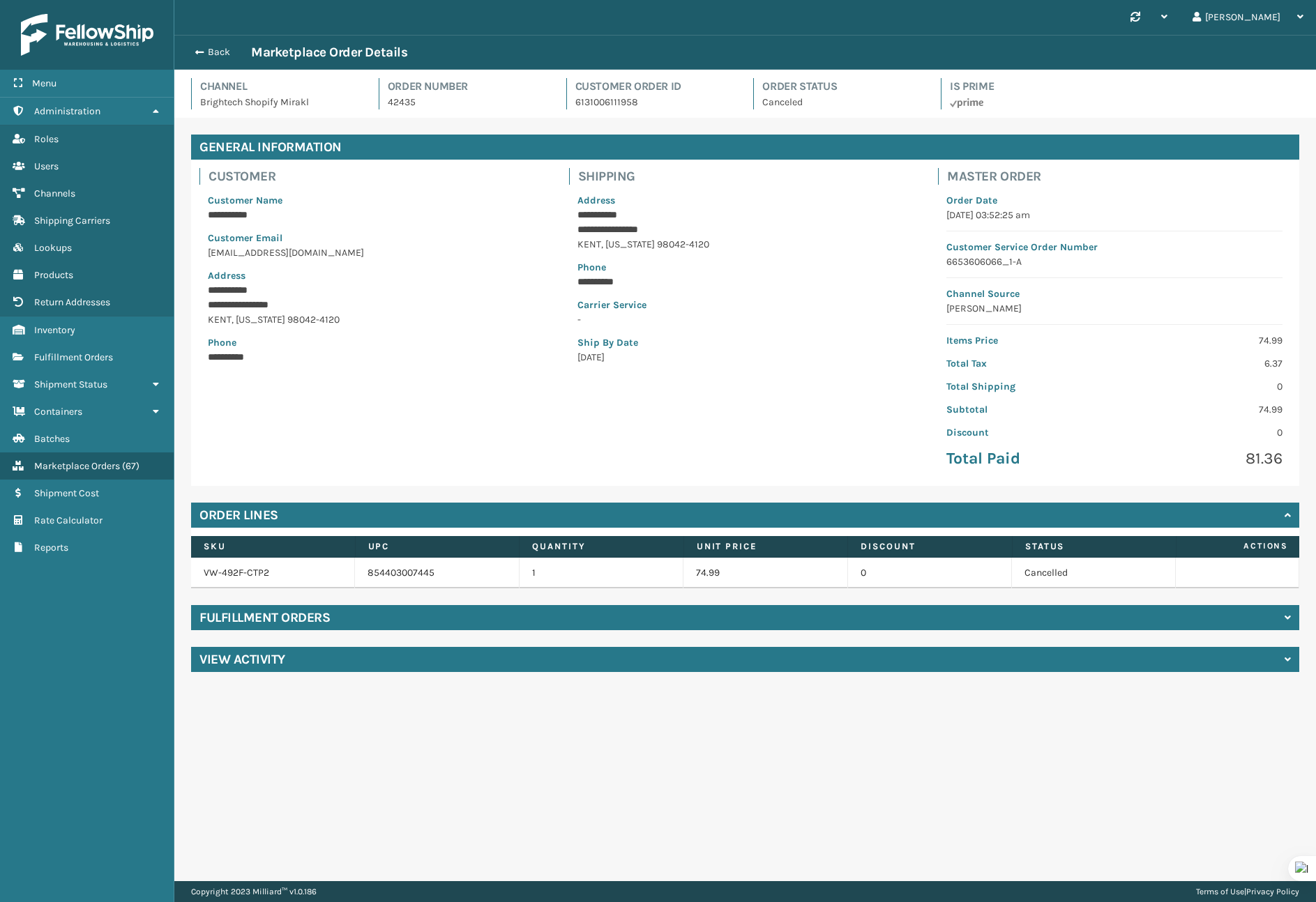
click at [561, 602] on div "**********" at bounding box center [745, 403] width 1141 height 571
click at [543, 609] on div "Fulfillment Orders" at bounding box center [744, 617] width 1108 height 25
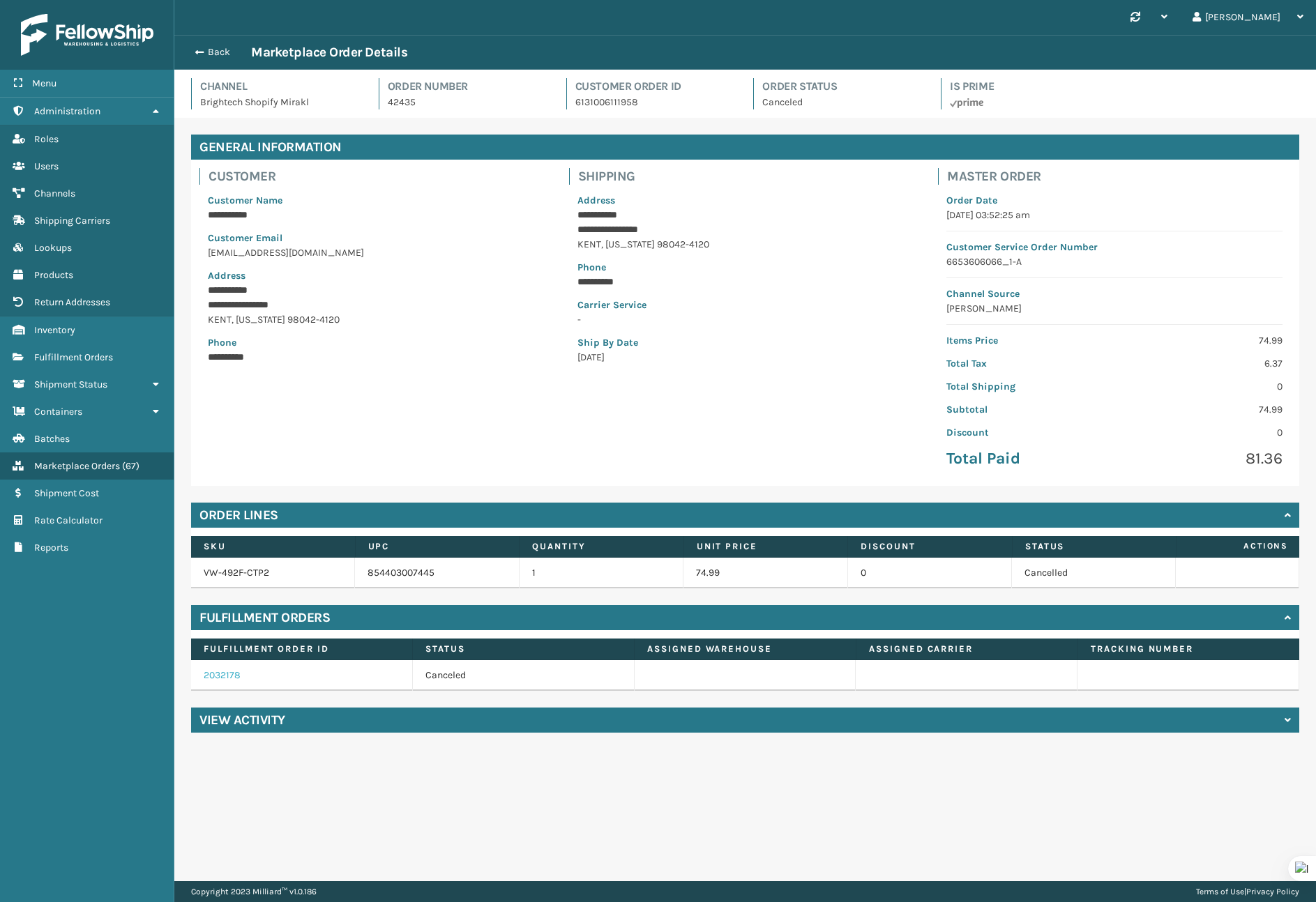
click at [234, 677] on link "2032178" at bounding box center [222, 675] width 37 height 12
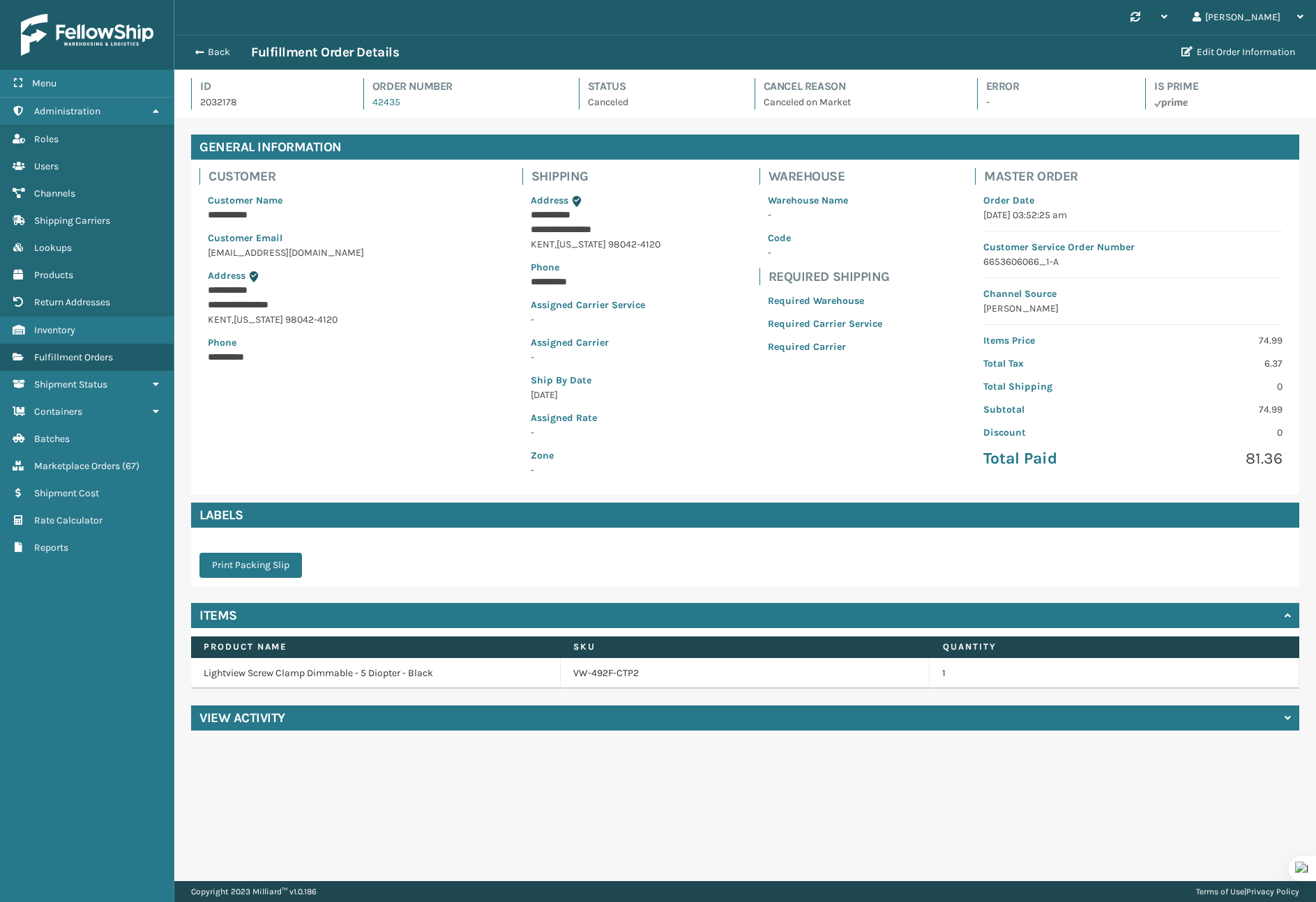
scroll to position [33, 1141]
click at [1002, 259] on p "6653606066_1-A" at bounding box center [1132, 261] width 299 height 14
copy p "6653606066_1-A"
